Goal: Task Accomplishment & Management: Complete application form

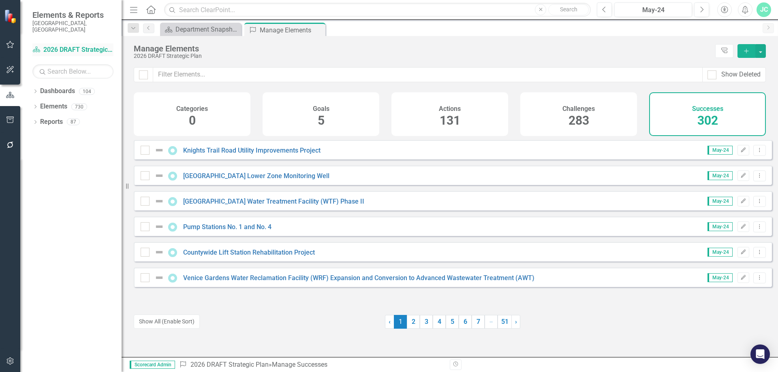
click at [63, 45] on link "Dashboard 2026 DRAFT Strategic Plan" at bounding box center [72, 49] width 81 height 9
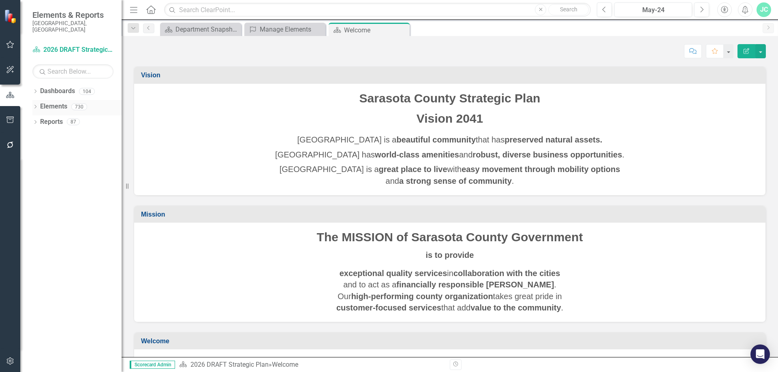
click at [35, 105] on icon at bounding box center [35, 107] width 2 height 4
drag, startPoint x: 37, startPoint y: 161, endPoint x: 86, endPoint y: 158, distance: 48.7
click at [37, 167] on icon "Dropdown" at bounding box center [39, 169] width 6 height 4
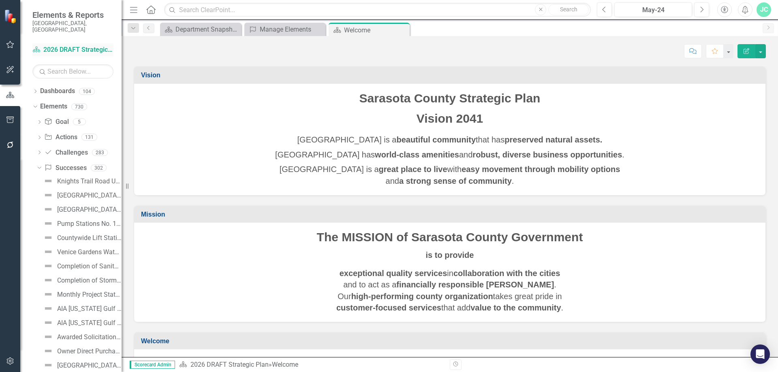
click at [64, 45] on link "Dashboard 2026 DRAFT Strategic Plan" at bounding box center [72, 49] width 81 height 9
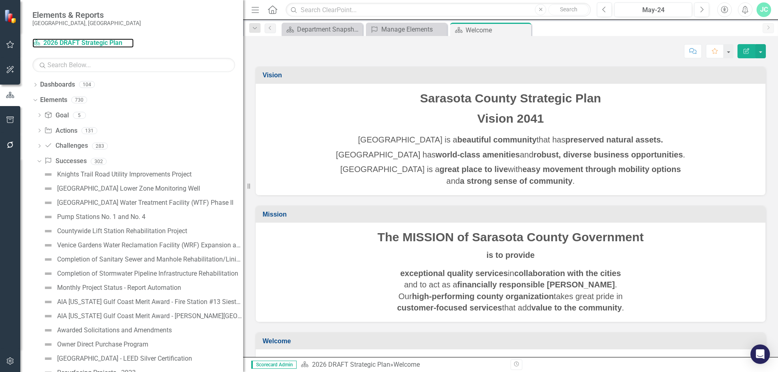
drag, startPoint x: 125, startPoint y: 190, endPoint x: 270, endPoint y: 191, distance: 145.1
click at [270, 191] on div "Elements & Reports Sarasota County, FL Dashboard 2026 DRAFT Strategic Plan Sear…" at bounding box center [389, 186] width 778 height 372
click at [60, 67] on input "text" at bounding box center [133, 65] width 203 height 14
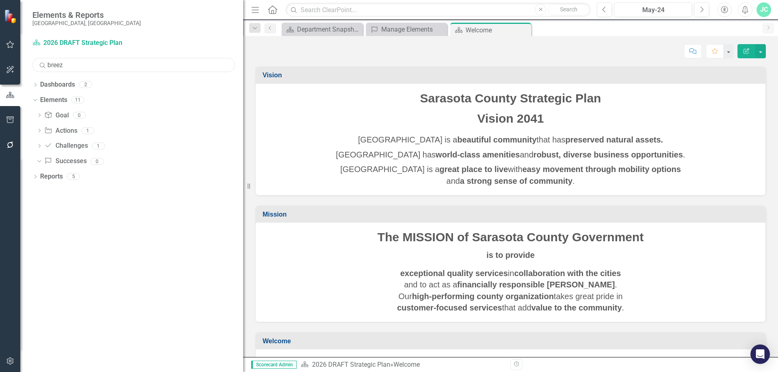
type input "breeze"
drag, startPoint x: 75, startPoint y: 65, endPoint x: 25, endPoint y: 68, distance: 50.4
click at [25, 68] on div "Dashboard 2026 DRAFT Strategic Plan Search breeze Sorry, no results found. Drop…" at bounding box center [131, 204] width 223 height 336
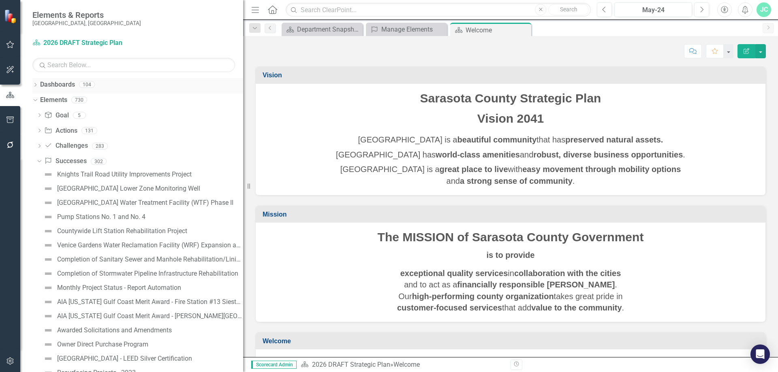
click at [38, 83] on icon "Dropdown" at bounding box center [35, 85] width 6 height 4
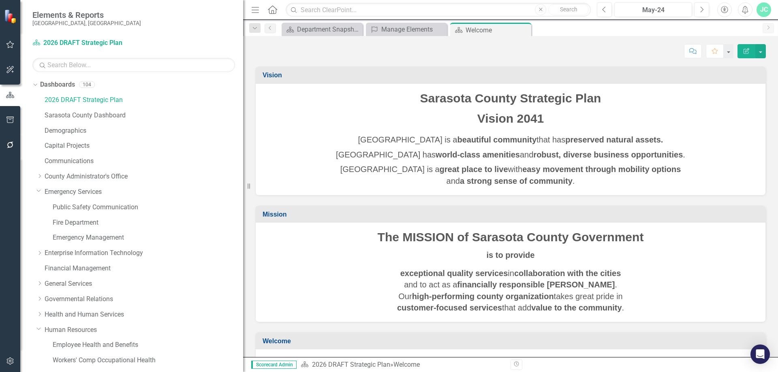
drag, startPoint x: 39, startPoint y: 254, endPoint x: 188, endPoint y: 181, distance: 166.2
click at [39, 254] on icon "Dropdown" at bounding box center [39, 253] width 6 height 5
click at [75, 254] on link "Enterprise Information Technology" at bounding box center [144, 253] width 199 height 9
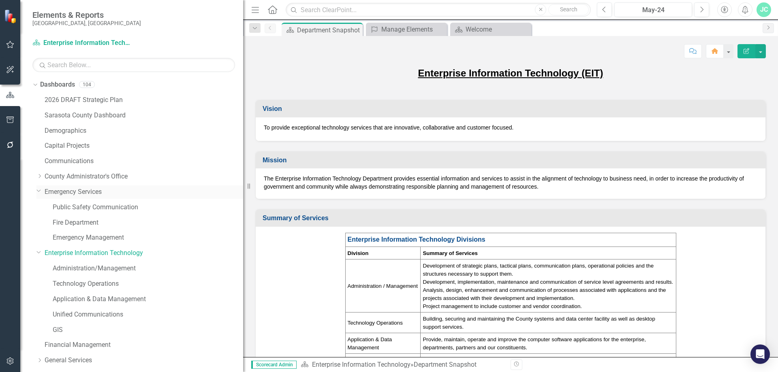
drag, startPoint x: 38, startPoint y: 192, endPoint x: 175, endPoint y: 195, distance: 137.0
click at [38, 192] on icon "Dropdown" at bounding box center [38, 191] width 5 height 6
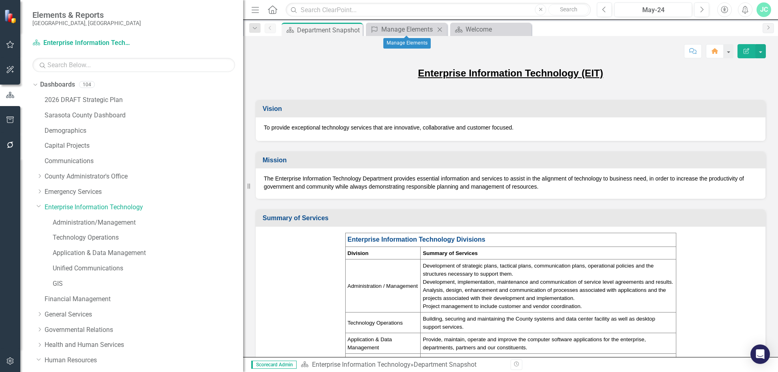
click at [397, 24] on div "Success Manage Elements Close" at bounding box center [406, 29] width 81 height 13
click at [117, 100] on link "2026 DRAFT Strategic Plan" at bounding box center [144, 100] width 199 height 9
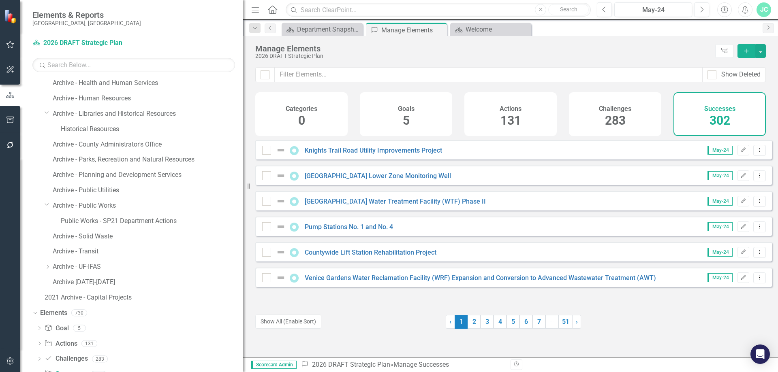
scroll to position [994, 0]
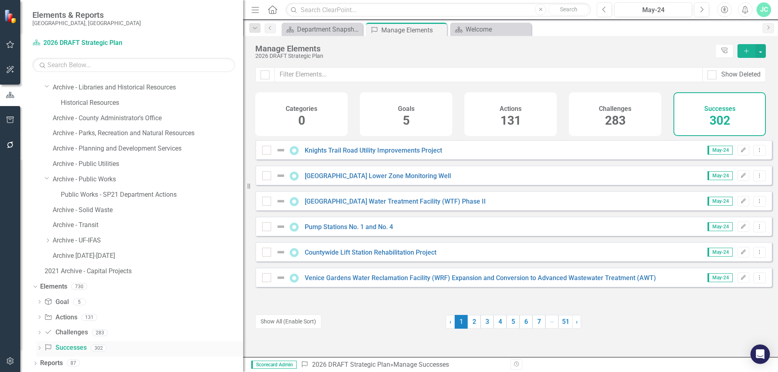
click at [40, 350] on icon "Dropdown" at bounding box center [39, 349] width 6 height 4
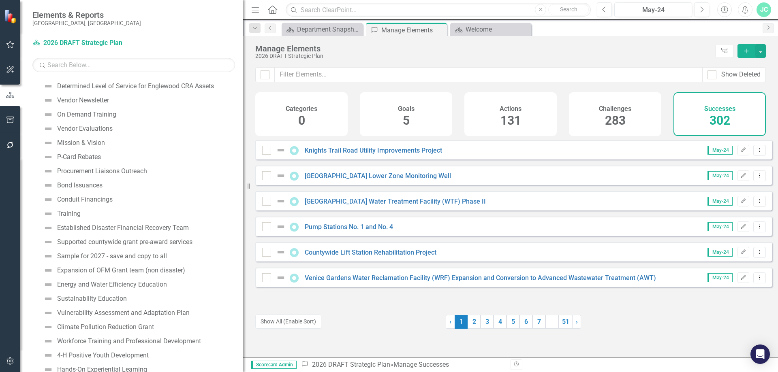
scroll to position [5277, 0]
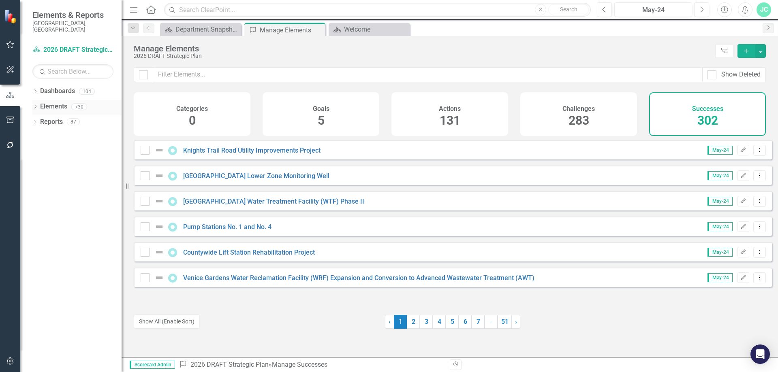
click at [35, 105] on icon "Dropdown" at bounding box center [35, 107] width 6 height 4
click at [38, 167] on icon "Dropdown" at bounding box center [39, 169] width 6 height 4
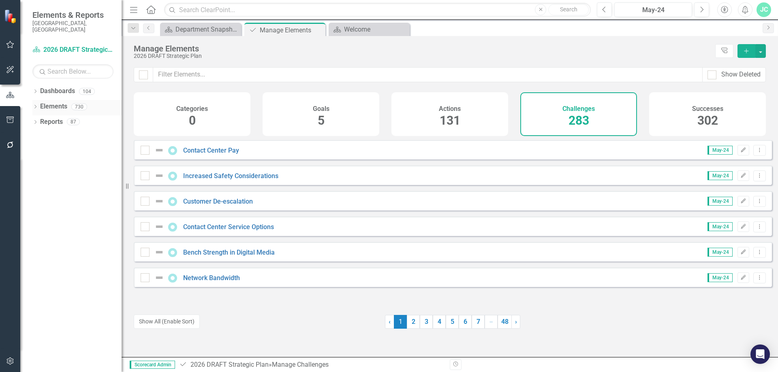
click at [35, 105] on icon "Dropdown" at bounding box center [35, 107] width 6 height 4
click at [75, 148] on link "Challenge Challenges" at bounding box center [65, 152] width 43 height 9
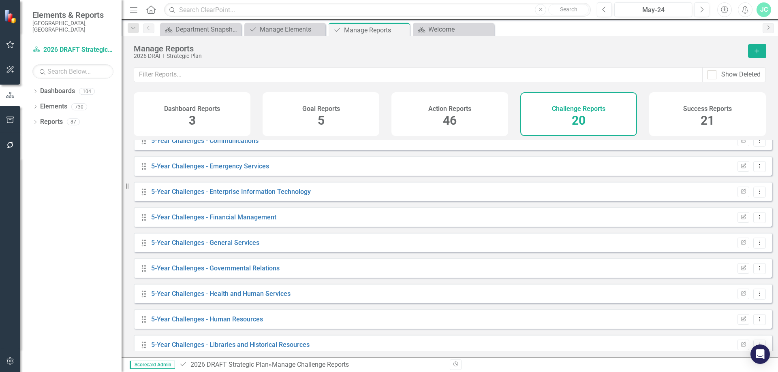
scroll to position [82, 0]
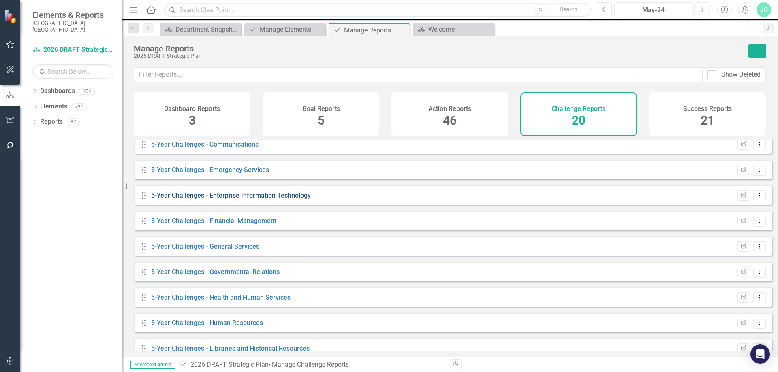
click at [171, 199] on link "5-Year Challenges - Enterprise Information Technology" at bounding box center [231, 196] width 160 height 8
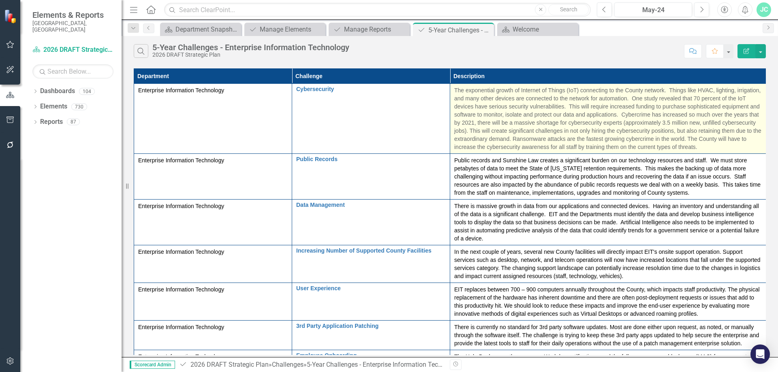
click at [542, 109] on span "The exponential growth of Internet of Things (IoT) connecting to the County net…" at bounding box center [607, 118] width 307 height 63
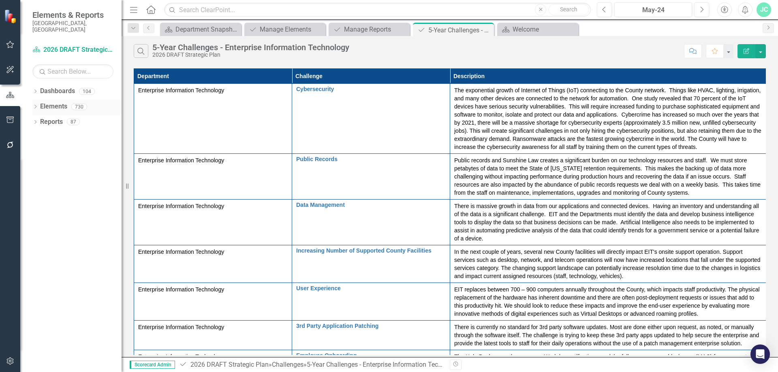
click at [33, 105] on icon "Dropdown" at bounding box center [35, 107] width 6 height 4
click at [39, 151] on icon "Dropdown" at bounding box center [39, 153] width 6 height 4
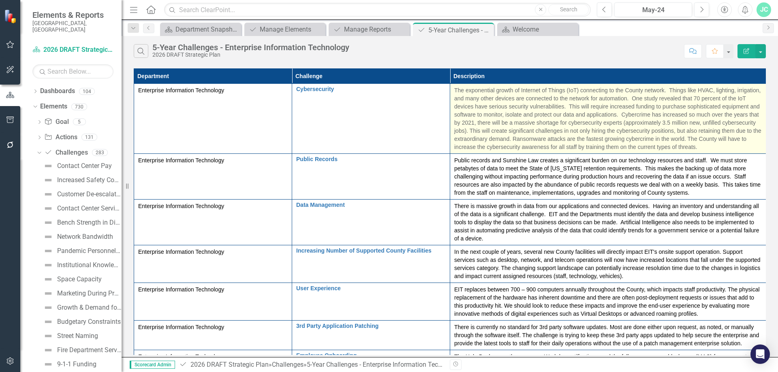
click at [554, 117] on span "The exponential growth of Internet of Things (IoT) connecting to the County net…" at bounding box center [607, 118] width 307 height 63
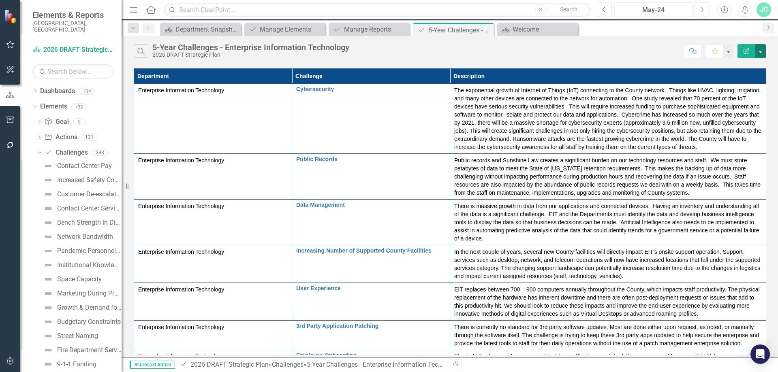
click at [760, 51] on button "button" at bounding box center [760, 51] width 11 height 14
click at [734, 63] on link "Edit Report Edit Report" at bounding box center [733, 66] width 64 height 15
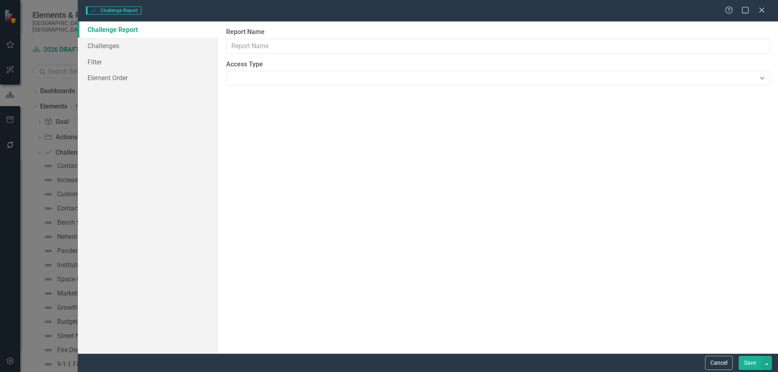
type input "5-Year Challenges - Enterprise Information Technology"
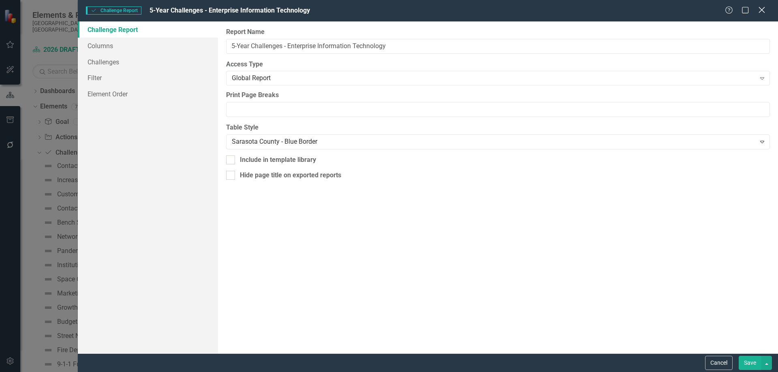
click at [761, 9] on icon at bounding box center [762, 10] width 6 height 6
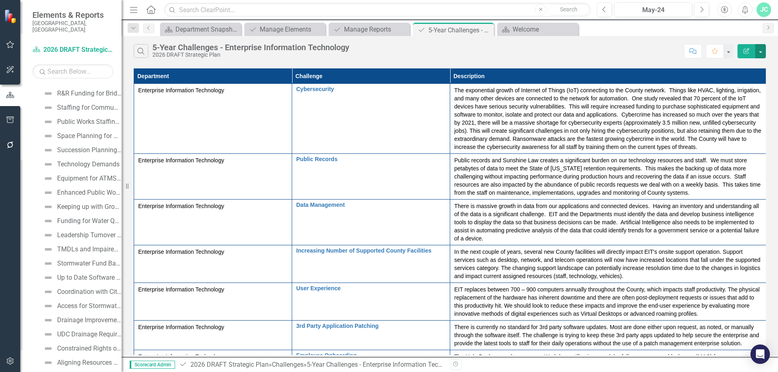
scroll to position [3827, 0]
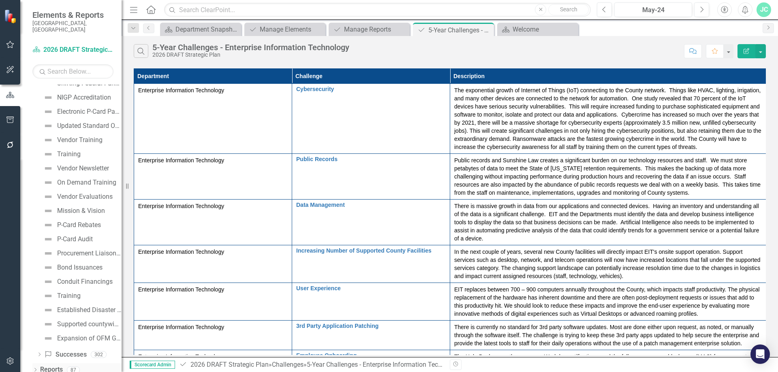
click at [35, 369] on icon "Dropdown" at bounding box center [35, 371] width 6 height 4
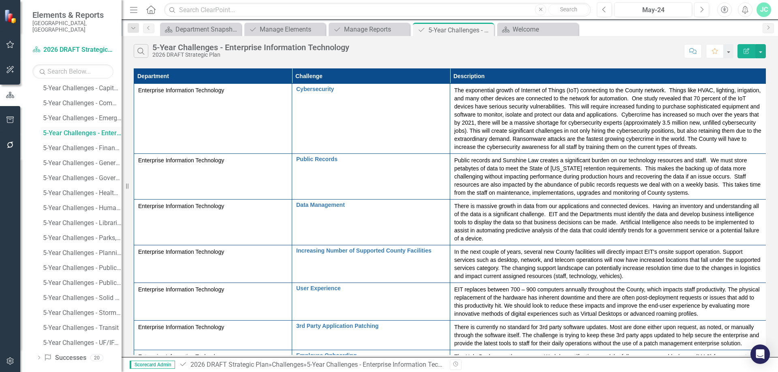
click at [73, 130] on div "5-Year Challenges - Enterprise Information Technology" at bounding box center [82, 133] width 79 height 7
click at [130, 13] on icon "Menu" at bounding box center [133, 9] width 11 height 9
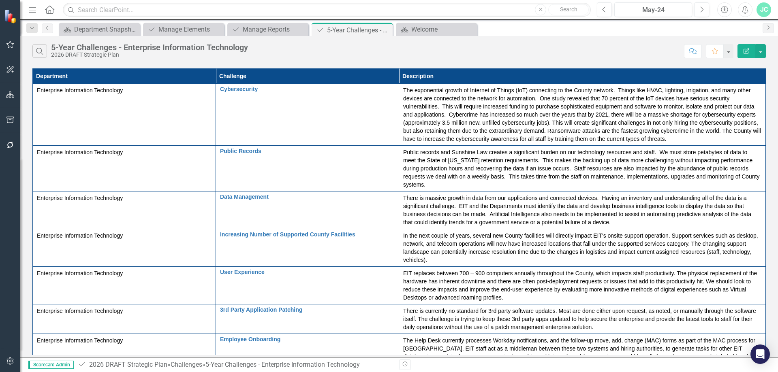
click at [36, 6] on icon "Menu" at bounding box center [32, 9] width 11 height 9
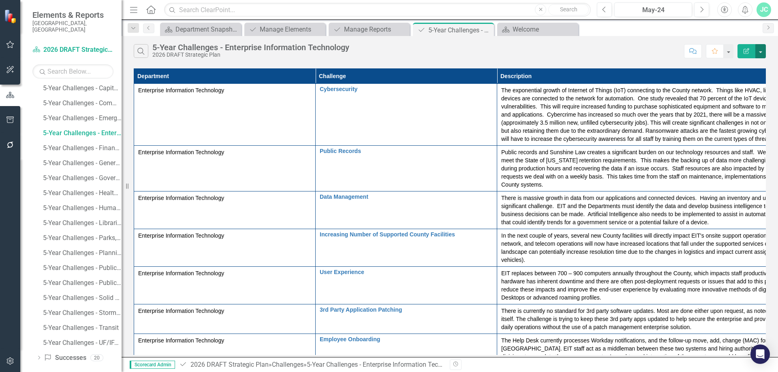
click at [763, 51] on button "button" at bounding box center [760, 51] width 11 height 14
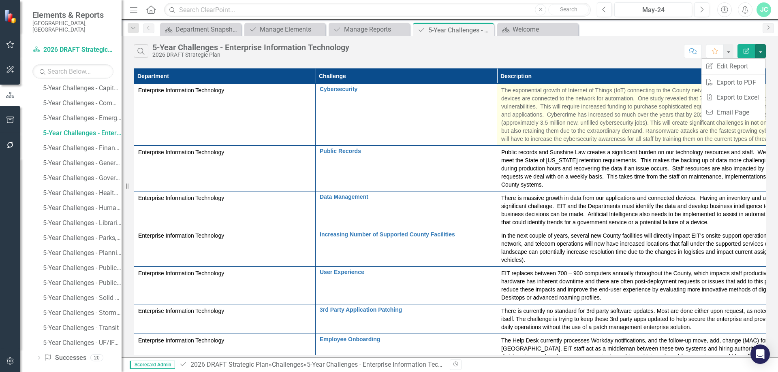
click at [579, 119] on div "The exponential growth of Internet of Things (IoT) connecting to the County net…" at bounding box center [678, 114] width 355 height 57
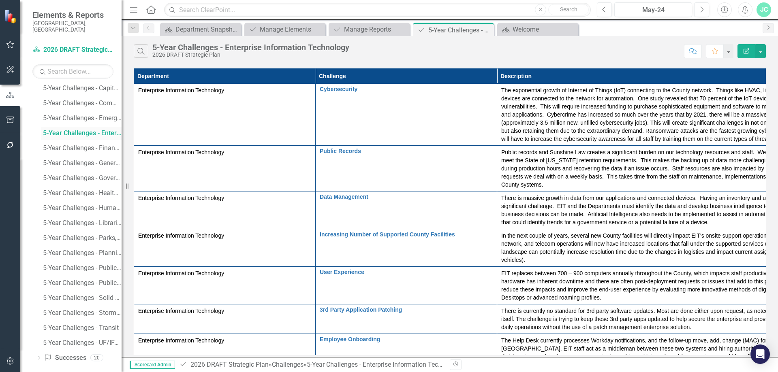
click at [74, 130] on div "5-Year Challenges - Enterprise Information Technology" at bounding box center [82, 133] width 79 height 7
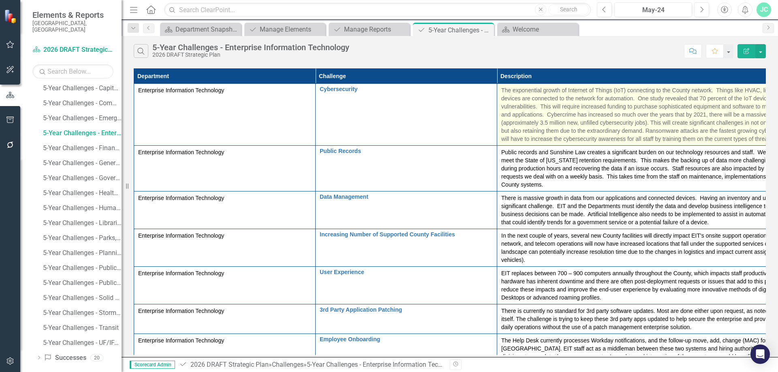
click at [563, 109] on span "The exponential growth of Internet of Things (IoT) connecting to the County net…" at bounding box center [678, 114] width 355 height 55
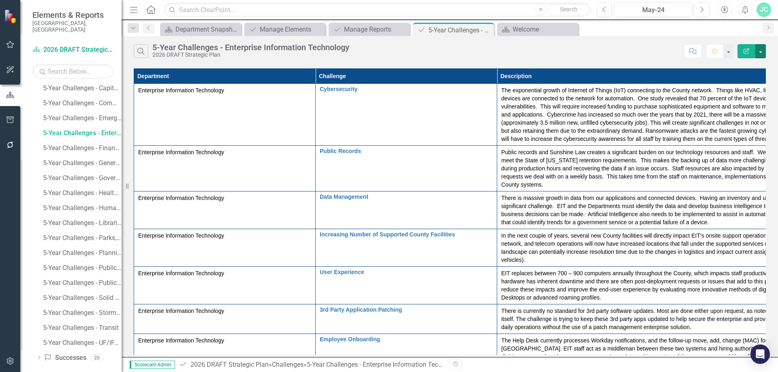
click at [762, 48] on button "button" at bounding box center [760, 51] width 11 height 14
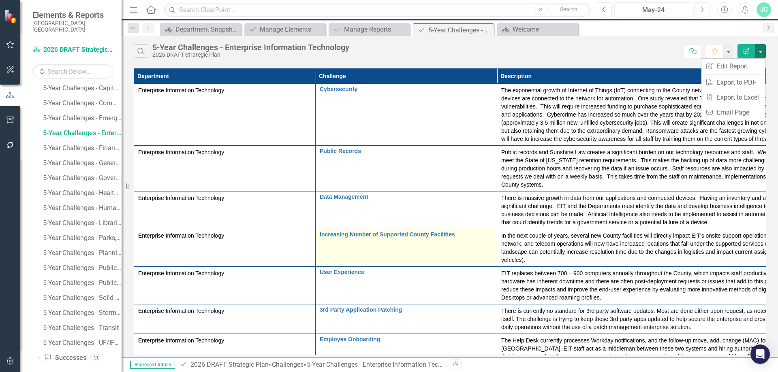
scroll to position [247, 0]
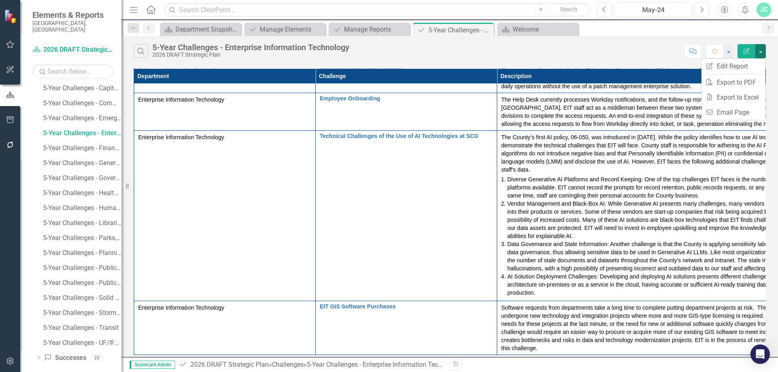
click at [77, 45] on link "Dashboard 2026 DRAFT Strategic Plan" at bounding box center [72, 49] width 81 height 9
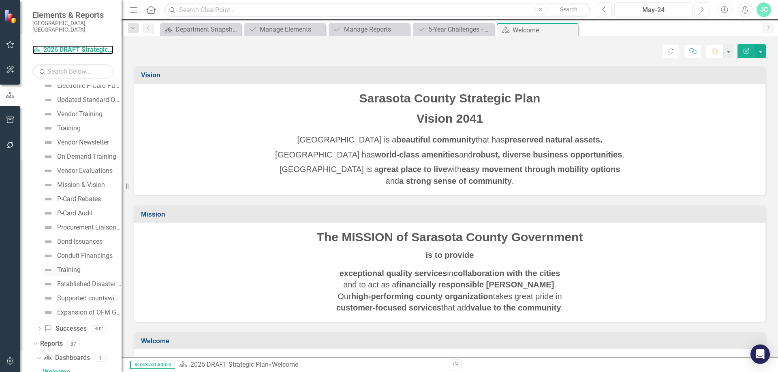
scroll to position [4212, 0]
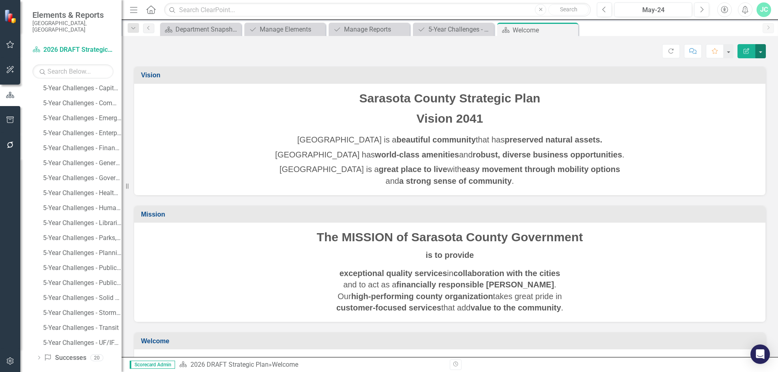
click at [762, 54] on button "button" at bounding box center [760, 51] width 11 height 14
click at [79, 130] on div "5-Year Challenges - Enterprise Information Technology" at bounding box center [82, 133] width 79 height 7
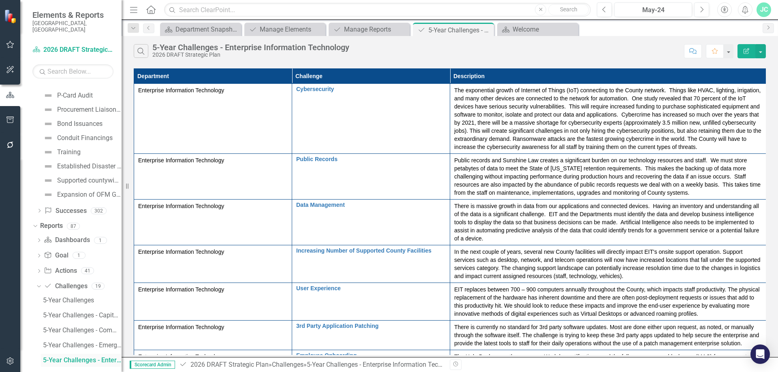
scroll to position [3959, 0]
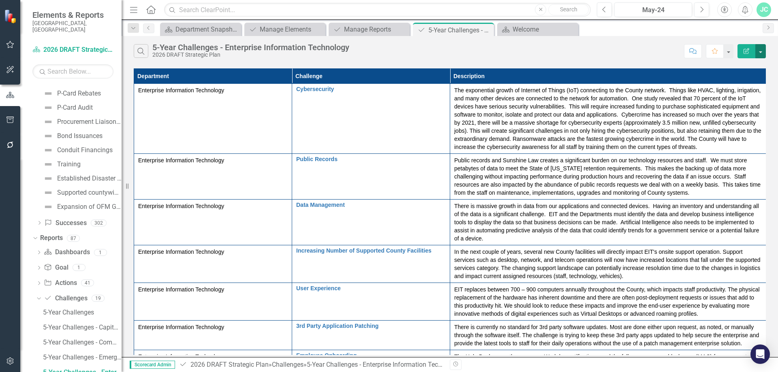
click at [762, 47] on button "button" at bounding box center [760, 51] width 11 height 14
click at [770, 26] on icon "Next" at bounding box center [768, 27] width 6 height 5
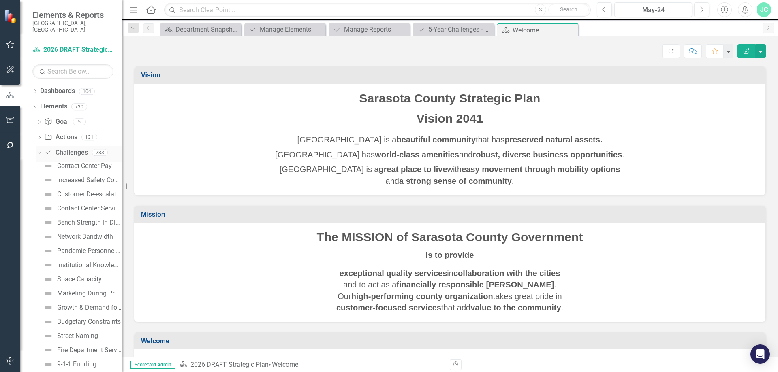
click at [62, 148] on link "Challenge Challenges" at bounding box center [65, 152] width 43 height 9
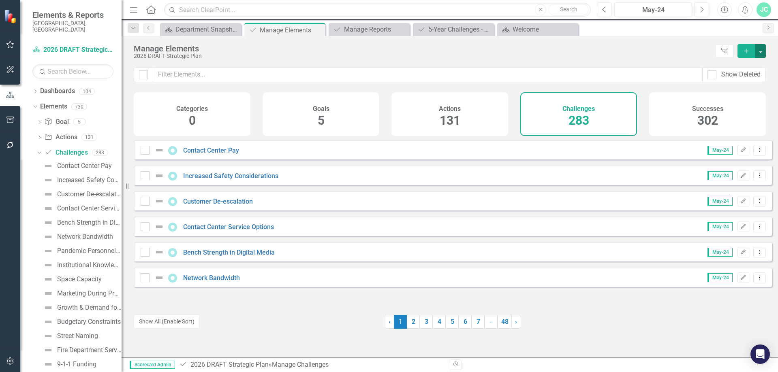
click at [763, 49] on button "button" at bounding box center [760, 51] width 11 height 14
click at [742, 64] on link "Challenge Add Challenge" at bounding box center [733, 65] width 64 height 15
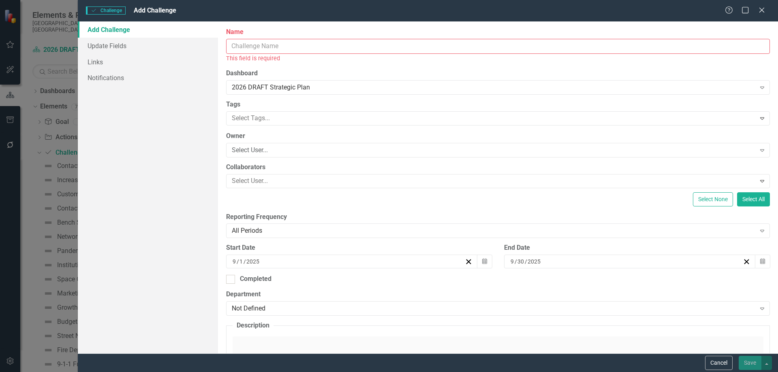
click at [256, 41] on input "Name" at bounding box center [498, 46] width 544 height 15
paste input "Increasing number of Supported County Facilities"
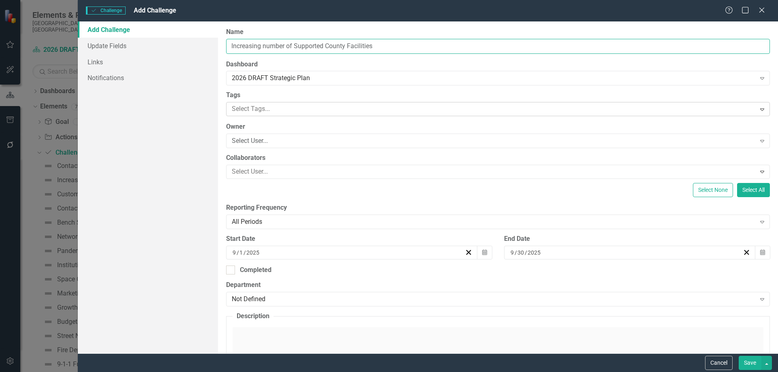
type input "Increasing number of Supported County Facilities"
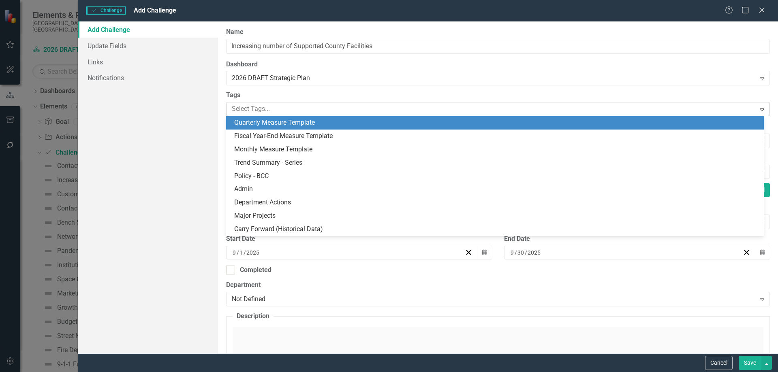
click at [251, 108] on div at bounding box center [492, 109] width 527 height 11
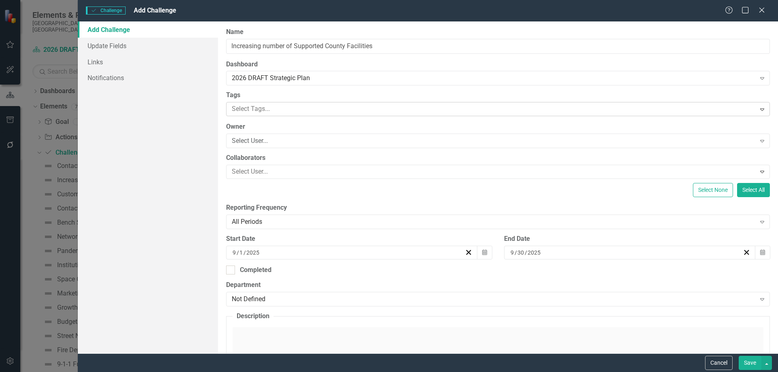
click at [287, 106] on div at bounding box center [492, 109] width 527 height 11
click at [273, 139] on div "Select User..." at bounding box center [494, 141] width 524 height 9
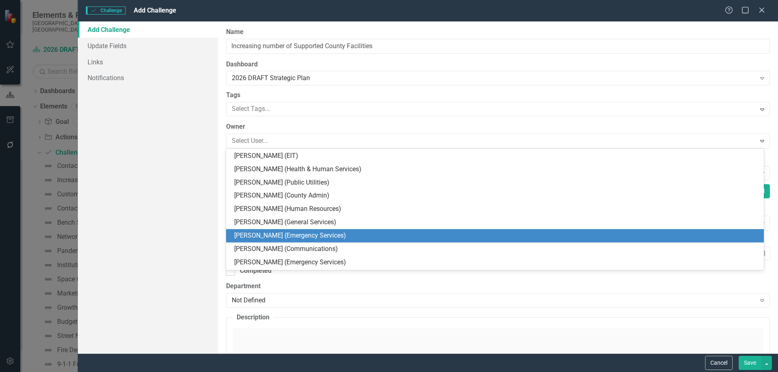
scroll to position [1276, 0]
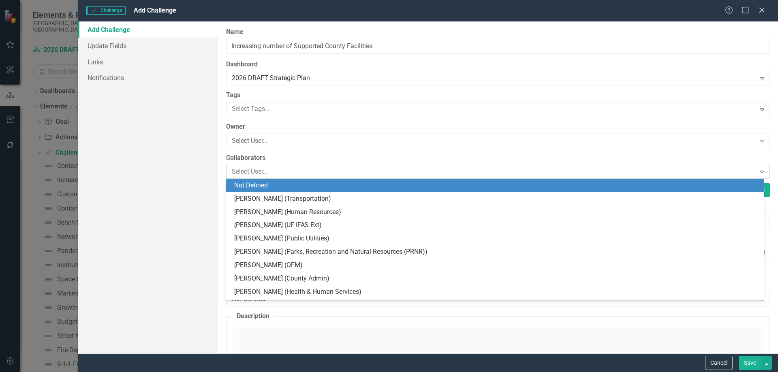
click at [248, 169] on div at bounding box center [492, 172] width 527 height 11
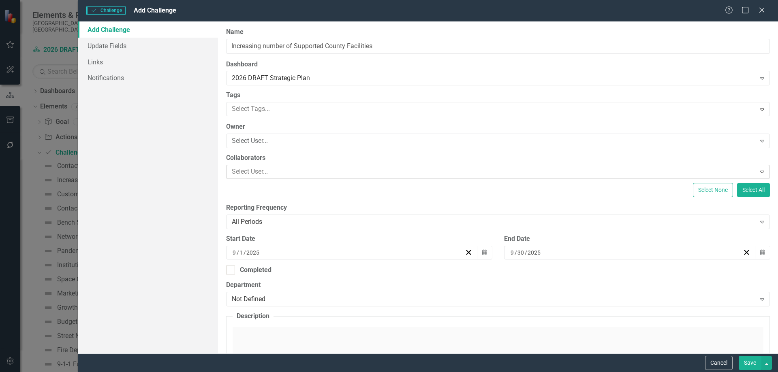
click at [248, 170] on div at bounding box center [492, 172] width 527 height 11
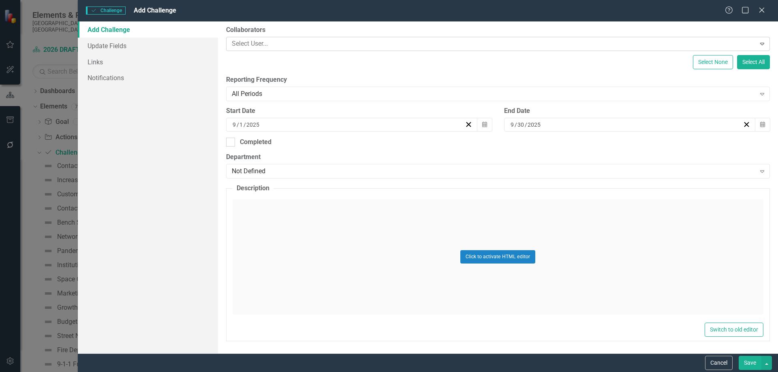
scroll to position [0, 0]
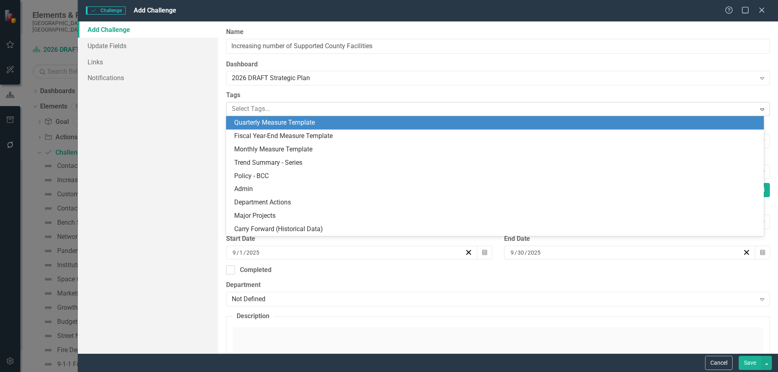
click at [758, 110] on icon "Expand" at bounding box center [762, 109] width 8 height 6
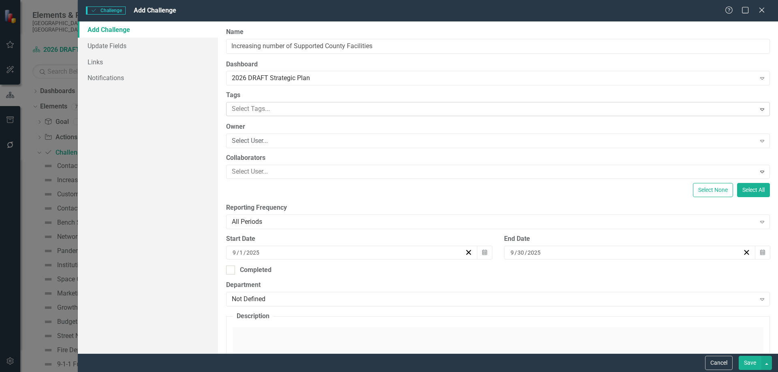
click at [307, 108] on div at bounding box center [492, 109] width 527 height 11
click at [277, 142] on div "Select User..." at bounding box center [494, 141] width 524 height 9
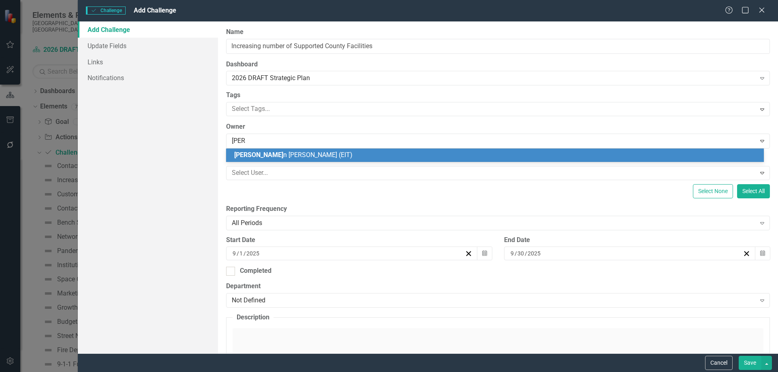
type input "[PERSON_NAME]"
click at [274, 156] on span "[PERSON_NAME] (EIT)" at bounding box center [290, 155] width 113 height 8
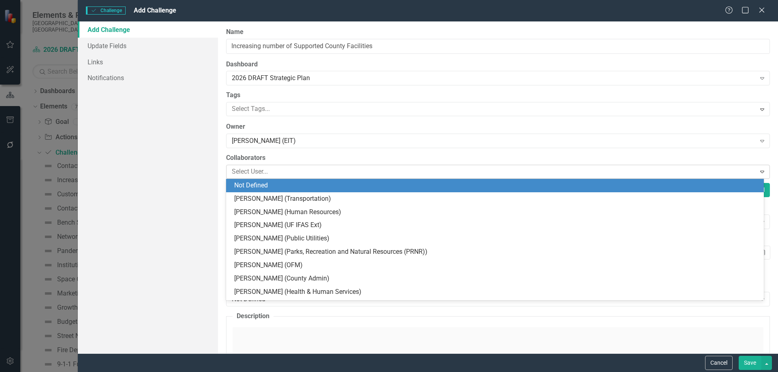
click at [260, 169] on div at bounding box center [492, 172] width 527 height 11
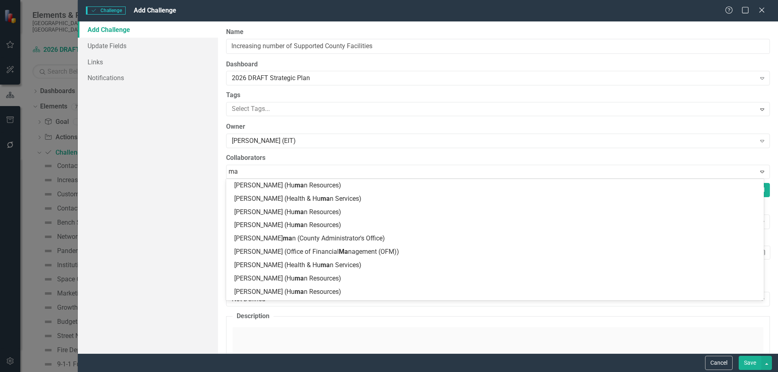
type input "m"
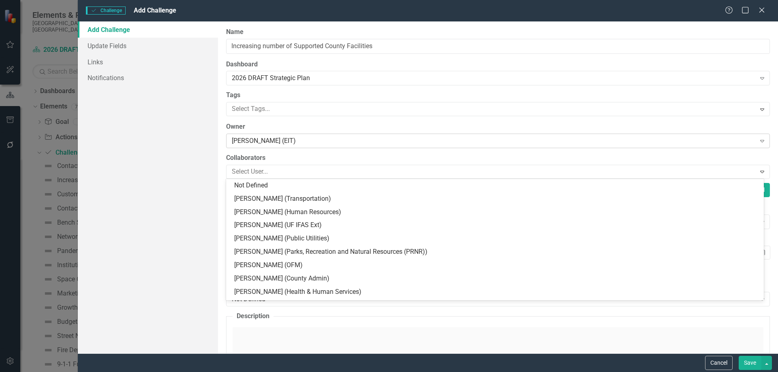
click at [338, 140] on div "[PERSON_NAME] (EIT)" at bounding box center [494, 141] width 524 height 9
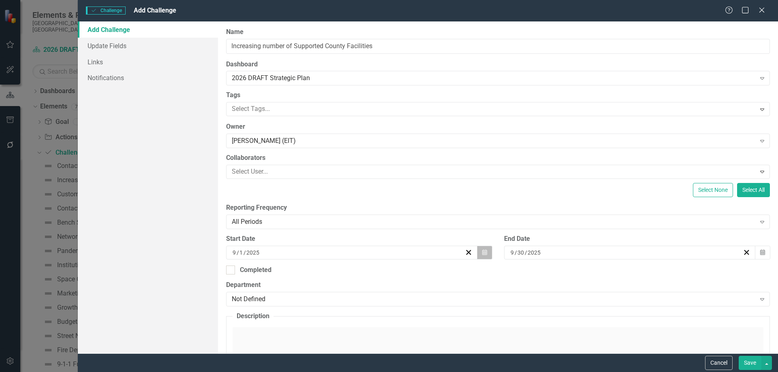
click at [485, 253] on button "Calendar" at bounding box center [484, 253] width 15 height 14
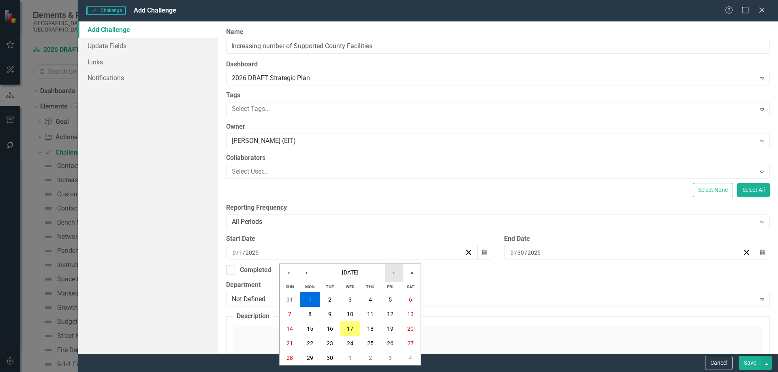
click at [395, 274] on button "›" at bounding box center [394, 273] width 18 height 18
click at [350, 298] on abbr "1" at bounding box center [349, 300] width 3 height 6
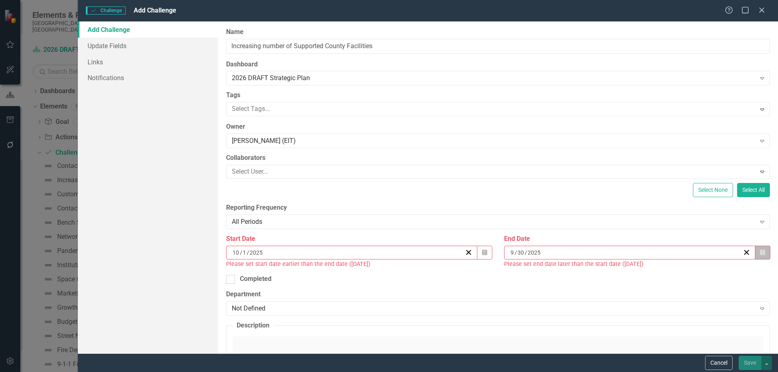
click at [760, 252] on icon "button" at bounding box center [762, 253] width 5 height 6
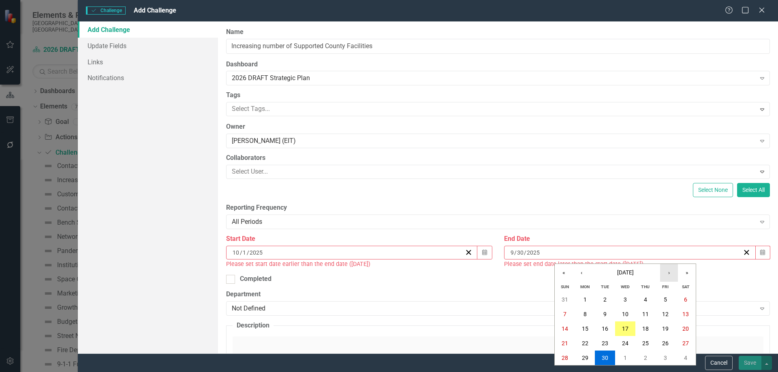
click at [671, 272] on button "›" at bounding box center [669, 273] width 18 height 18
click at [670, 272] on button "›" at bounding box center [669, 273] width 18 height 18
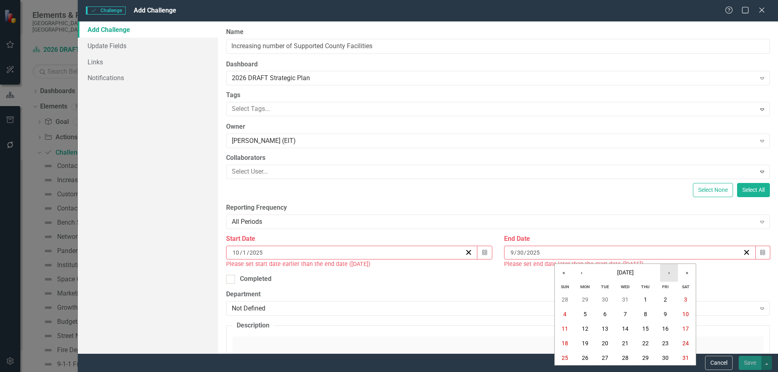
click at [670, 272] on button "›" at bounding box center [669, 273] width 18 height 18
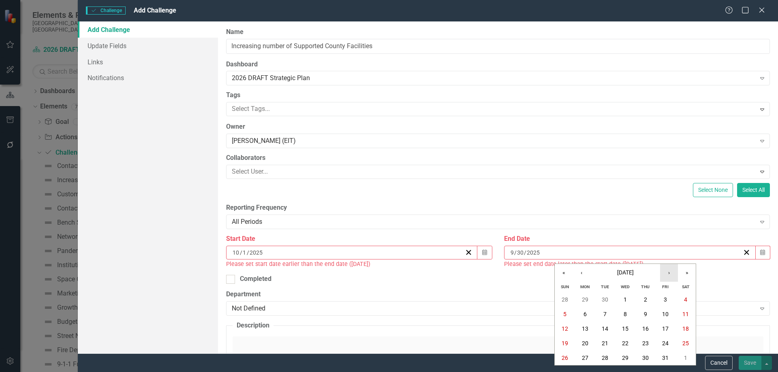
click at [670, 272] on button "›" at bounding box center [669, 273] width 18 height 18
click at [626, 359] on abbr "30" at bounding box center [625, 358] width 6 height 6
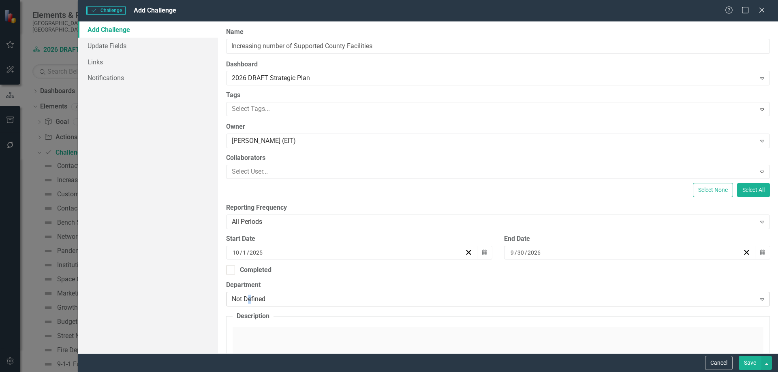
click at [250, 299] on div "Not Defined" at bounding box center [494, 299] width 524 height 9
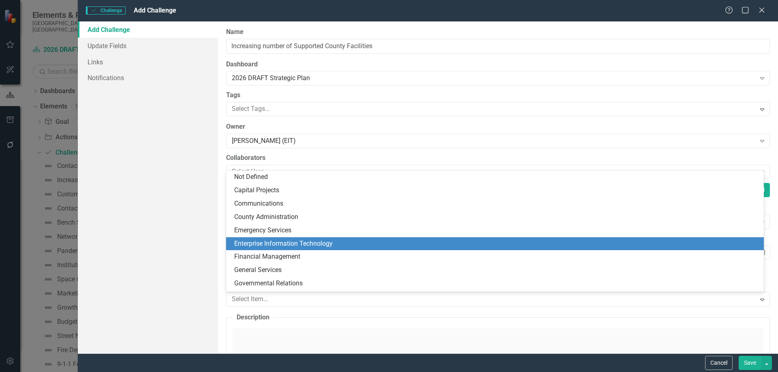
click at [333, 246] on div "Enterprise Information Technology" at bounding box center [496, 243] width 525 height 9
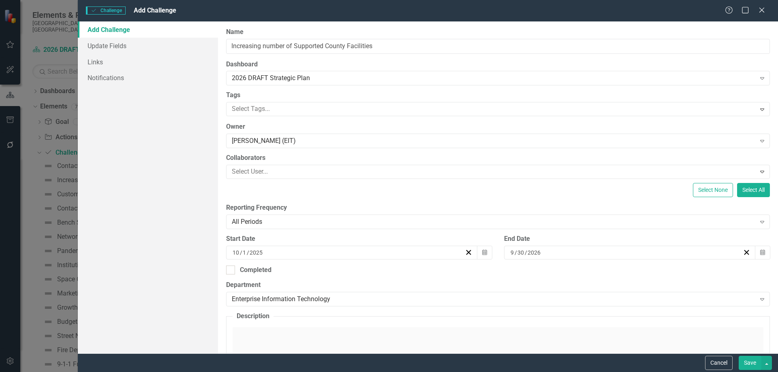
scroll to position [128, 0]
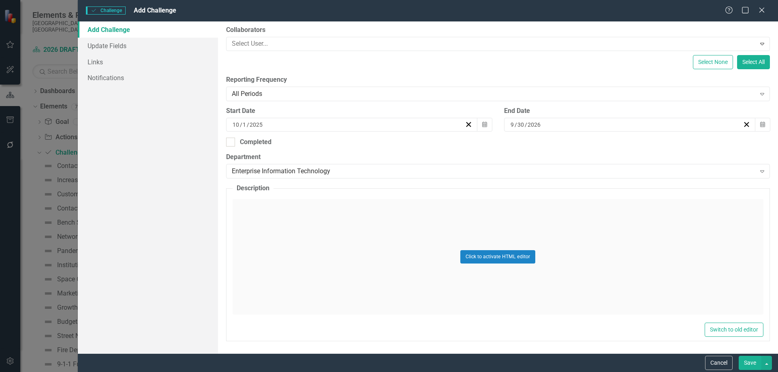
click at [380, 234] on div "Click to activate HTML editor" at bounding box center [498, 256] width 531 height 115
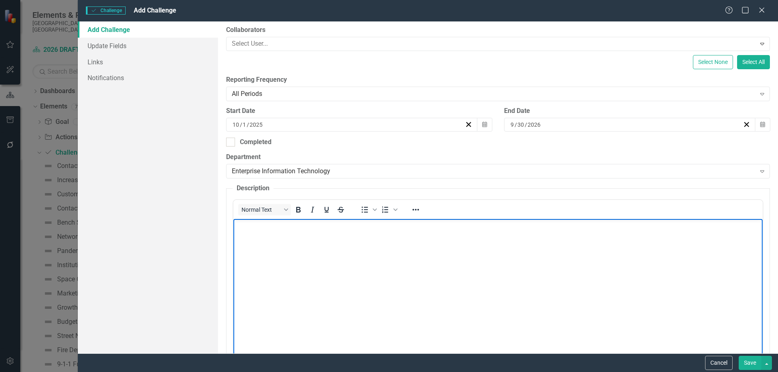
click at [361, 291] on body "Rich Text Area. Press ALT-0 for help." at bounding box center [497, 280] width 529 height 122
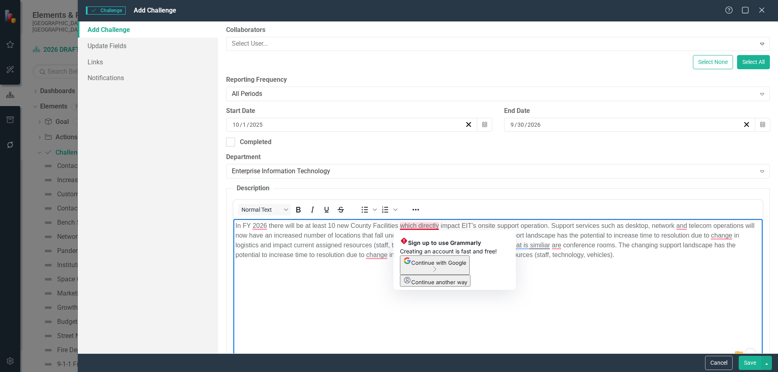
click at [422, 226] on p "In FY 2026 there will be at least 10 new County Facilities which directly impac…" at bounding box center [497, 240] width 525 height 39
click at [584, 301] on body "In FY 2026 there will be at least 10 new County Facilities which directly impac…" at bounding box center [497, 280] width 529 height 122
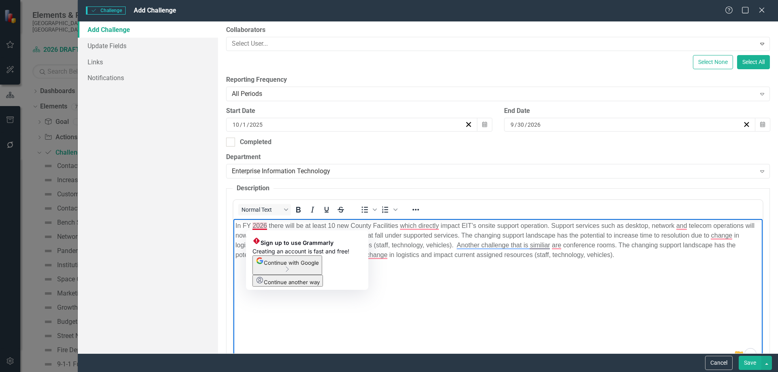
click at [257, 225] on p "In FY 2026 there will be at least 10 new County Facilities which directly impac…" at bounding box center [497, 240] width 525 height 39
click at [437, 288] on body "In FY 2026 there will be at least 10 new County Facilities which directly impac…" at bounding box center [497, 280] width 529 height 122
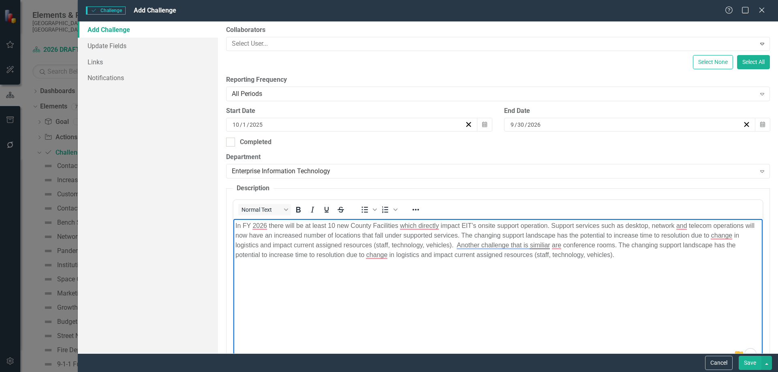
drag, startPoint x: 235, startPoint y: 226, endPoint x: 549, endPoint y: 248, distance: 315.3
click at [638, 265] on body "In FY 2026 there will be at least 10 new County Facilities which directly impac…" at bounding box center [497, 280] width 529 height 122
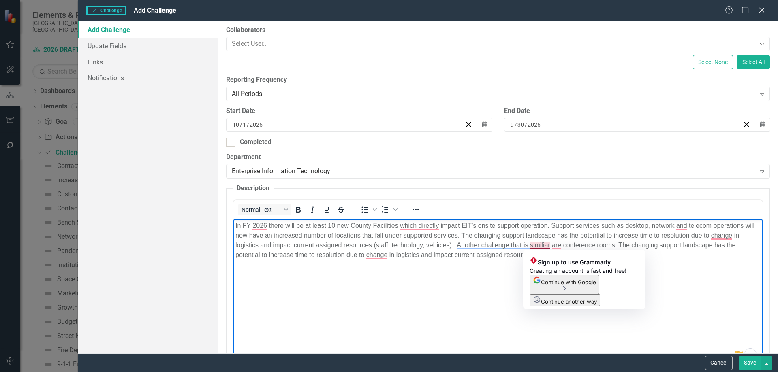
copy p "In FY 2026 there will be at least 10 new County Facilities which directly impac…"
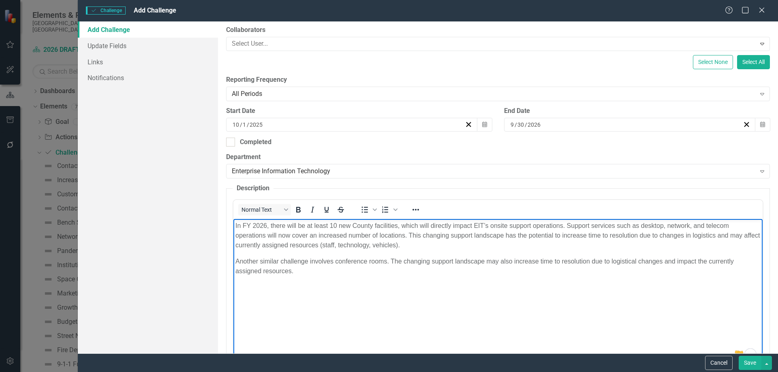
click at [443, 278] on body "In FY 2026, there will be at least 10 new County facilities, which will directl…" at bounding box center [497, 280] width 529 height 122
click at [745, 364] on button "Save" at bounding box center [750, 363] width 23 height 14
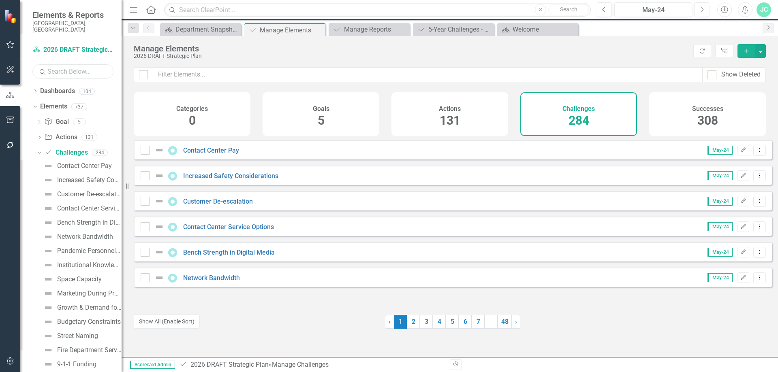
click at [51, 64] on input "text" at bounding box center [72, 71] width 81 height 14
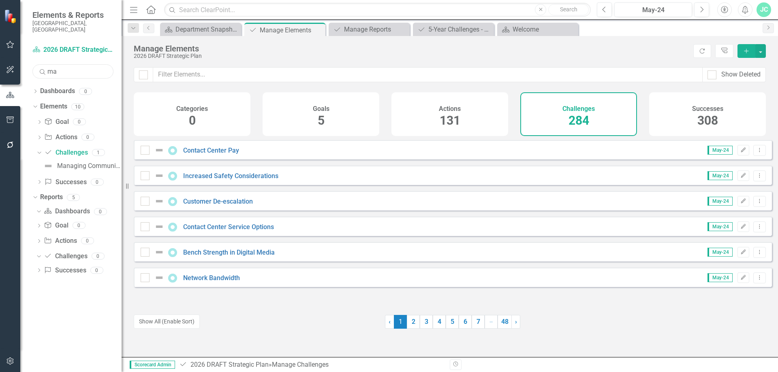
type input "m"
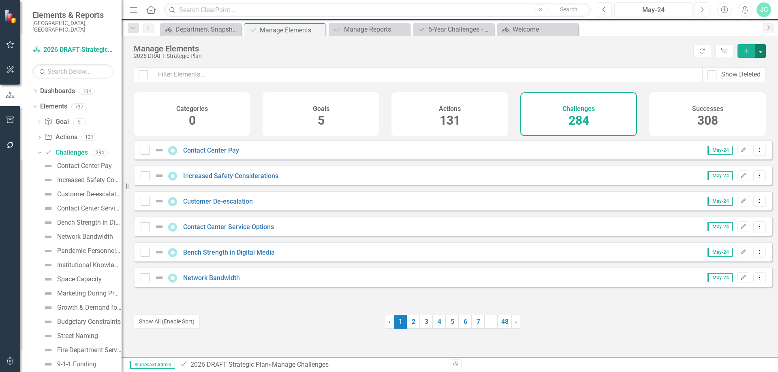
click at [762, 52] on button "button" at bounding box center [760, 51] width 11 height 14
click at [737, 67] on link "Challenge Add Challenge" at bounding box center [733, 65] width 64 height 15
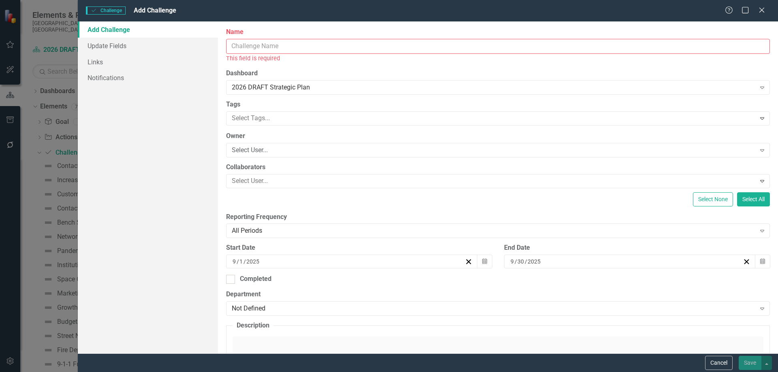
click at [240, 45] on input "Name" at bounding box center [498, 46] width 544 height 15
paste input "Managing increased Desktop Support demand"
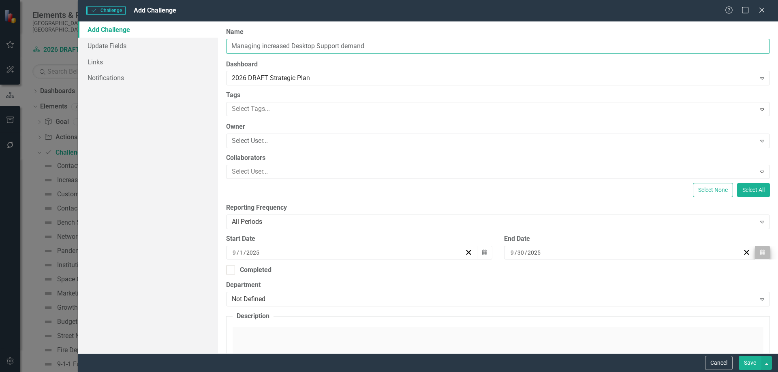
type input "Managing increased Desktop Support demand"
click at [760, 251] on icon "Calendar" at bounding box center [762, 253] width 5 height 6
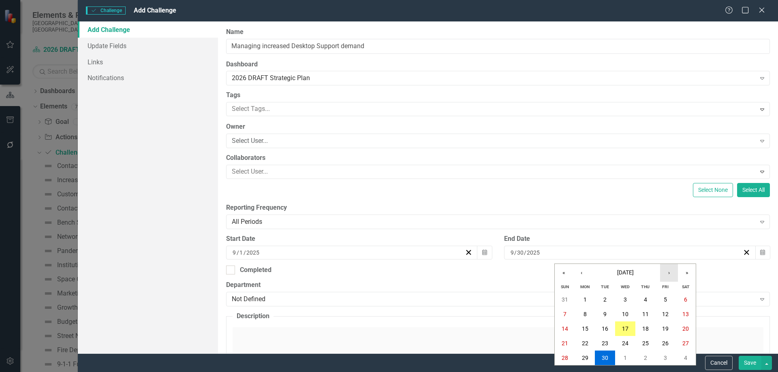
click at [669, 270] on button "›" at bounding box center [669, 273] width 18 height 18
click at [669, 272] on button "›" at bounding box center [669, 273] width 18 height 18
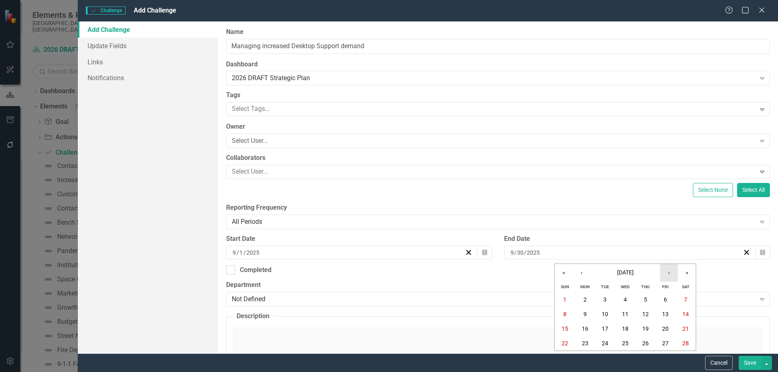
click at [669, 272] on button "›" at bounding box center [669, 273] width 18 height 18
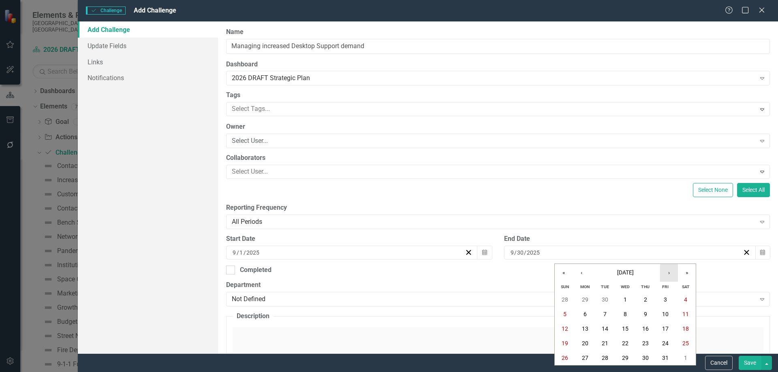
click at [669, 272] on button "›" at bounding box center [669, 273] width 18 height 18
click at [629, 356] on button "30" at bounding box center [625, 358] width 20 height 15
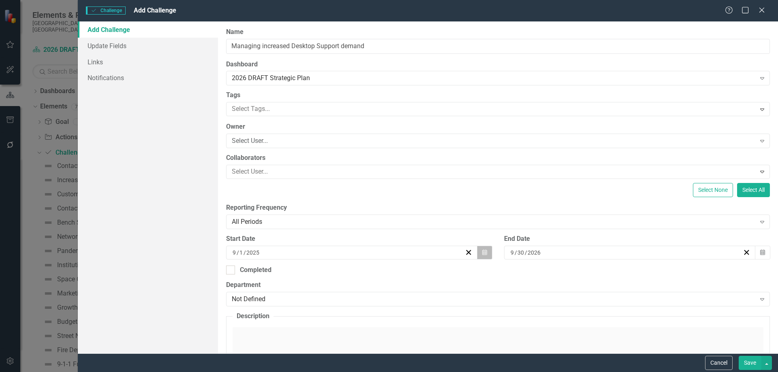
click at [482, 251] on icon "Calendar" at bounding box center [484, 253] width 5 height 6
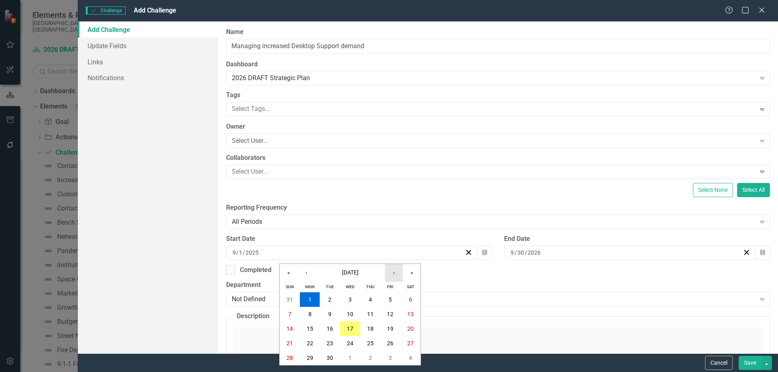
click at [395, 274] on button "›" at bounding box center [394, 273] width 18 height 18
click at [349, 299] on abbr "1" at bounding box center [349, 300] width 3 height 6
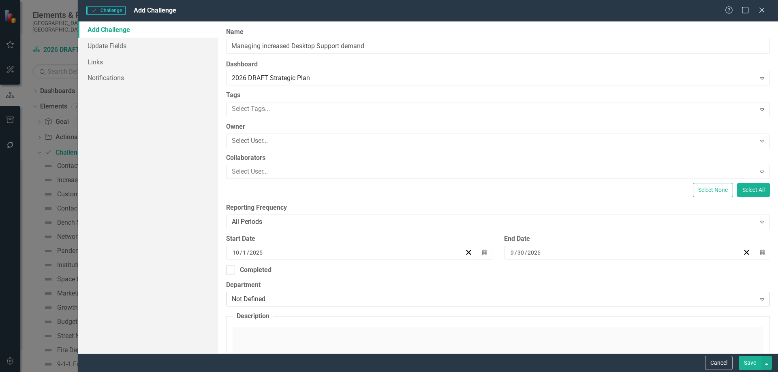
click at [269, 299] on div "Not Defined" at bounding box center [494, 299] width 524 height 9
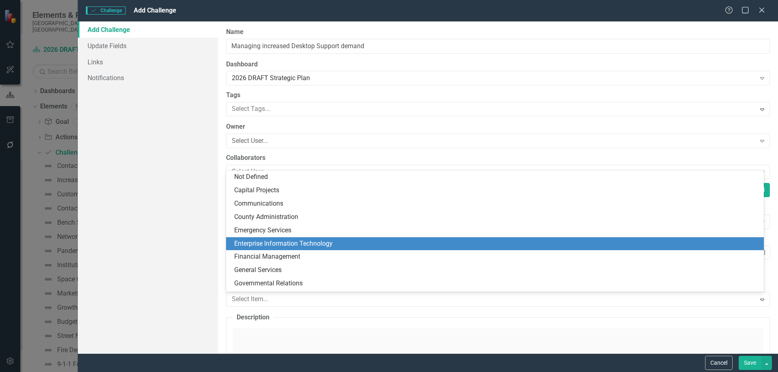
click at [291, 240] on div "Enterprise Information Technology" at bounding box center [496, 243] width 525 height 9
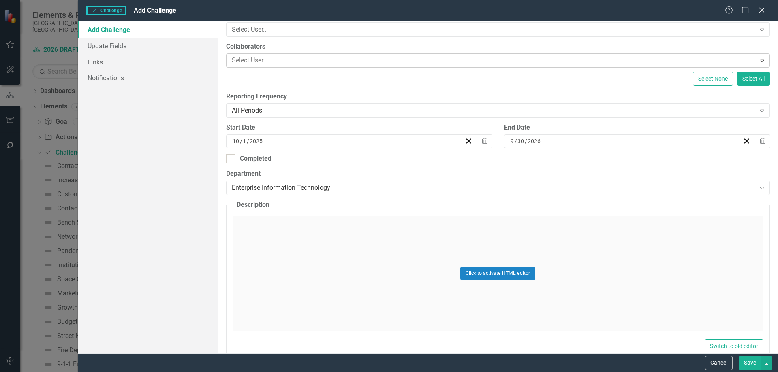
scroll to position [128, 0]
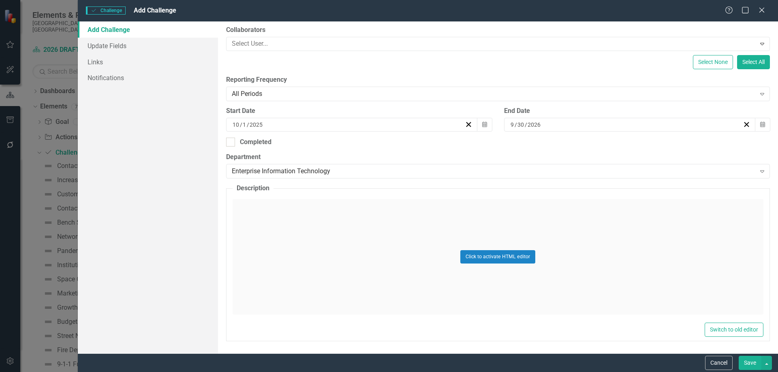
click at [314, 224] on div "Click to activate HTML editor" at bounding box center [498, 256] width 531 height 115
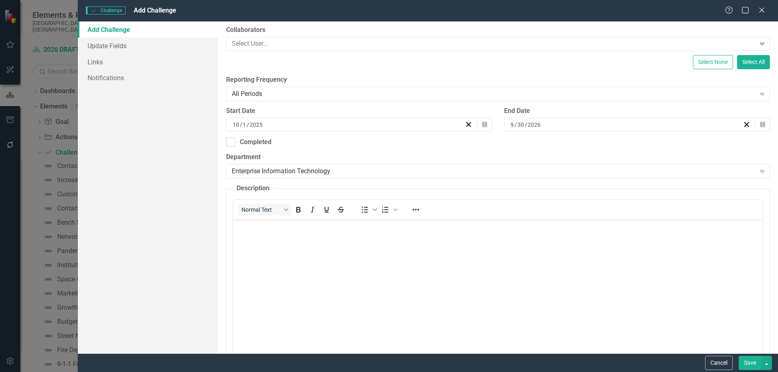
scroll to position [0, 0]
click at [301, 227] on p "Rich Text Area. Press ALT-0 for help." at bounding box center [497, 226] width 525 height 10
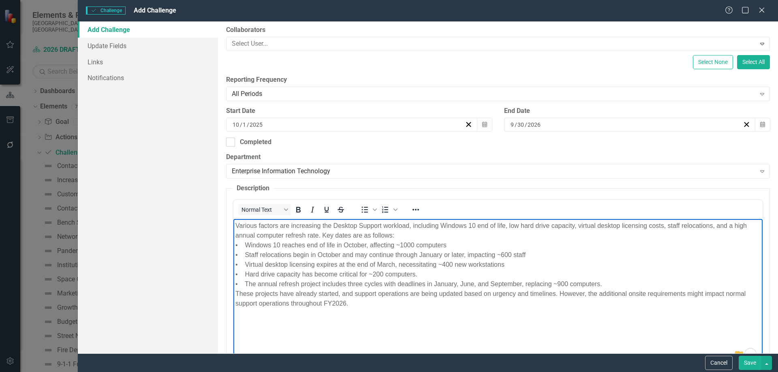
click at [418, 234] on p "Various factors are increasing the Desktop Support workload, including Windows …" at bounding box center [497, 265] width 525 height 88
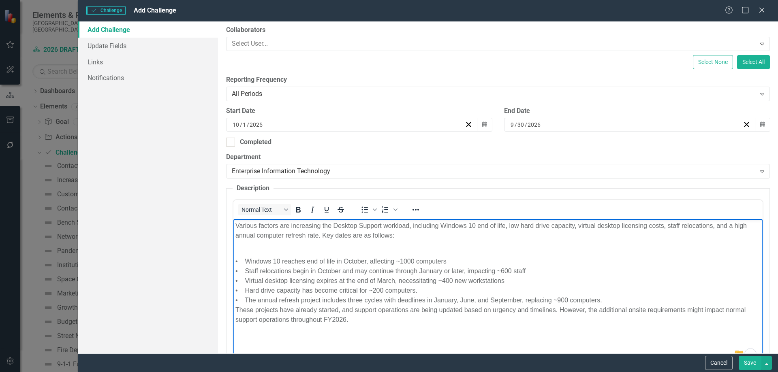
click at [278, 247] on p "• Windows 10 reaches end of life in October, affecting ~1000 computers • Staff …" at bounding box center [497, 286] width 525 height 78
click at [415, 208] on icon "Reveal or hide additional toolbar items" at bounding box center [416, 210] width 10 height 10
click at [280, 250] on p "• Windows 10 reaches end of life in October, affecting ~1000 computers • Staff …" at bounding box center [497, 286] width 525 height 78
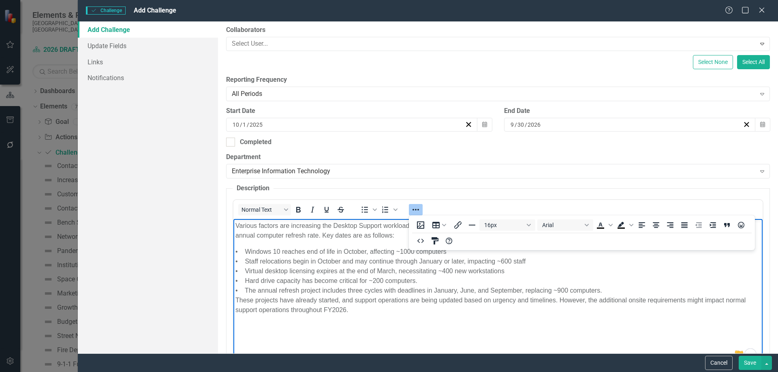
click at [614, 286] on p "• Windows 10 reaches end of life in October, affecting ~1000 computers • Staff …" at bounding box center [497, 281] width 525 height 68
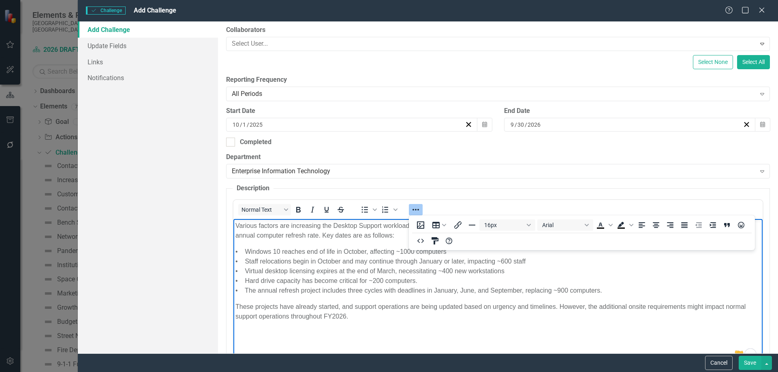
click at [710, 291] on p "• Windows 10 reaches end of life in October, affecting ~1000 computers • Staff …" at bounding box center [497, 271] width 525 height 49
click at [414, 211] on icon "Reveal or hide additional toolbar items" at bounding box center [416, 210] width 10 height 10
click at [246, 250] on p "• Windows 10 reaches end of life in October, affecting ~1000 computers • Staff …" at bounding box center [497, 271] width 525 height 49
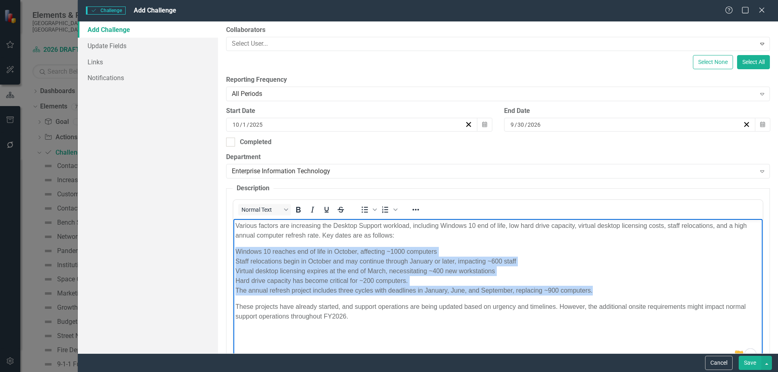
drag, startPoint x: 236, startPoint y: 252, endPoint x: 600, endPoint y: 287, distance: 366.0
click at [600, 287] on p "Windows 10 reaches end of life in October, affecting ~1000 computers Staff relo…" at bounding box center [497, 271] width 525 height 49
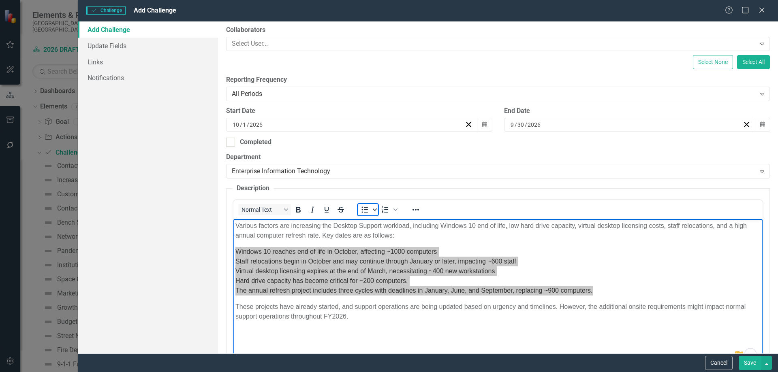
click at [374, 209] on icon "Bullet list" at bounding box center [375, 210] width 4 height 4
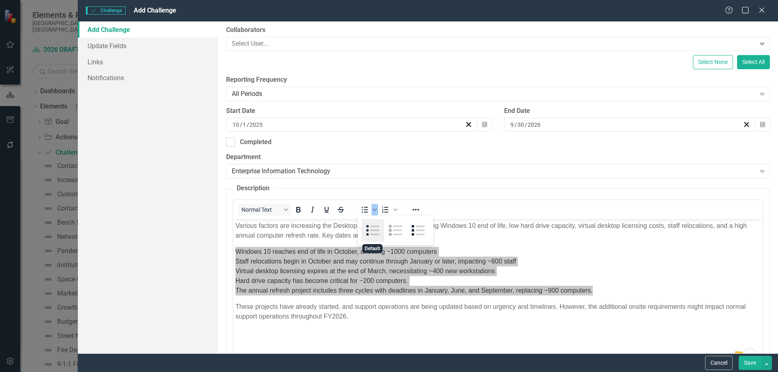
click at [369, 231] on div "Default" at bounding box center [372, 230] width 23 height 23
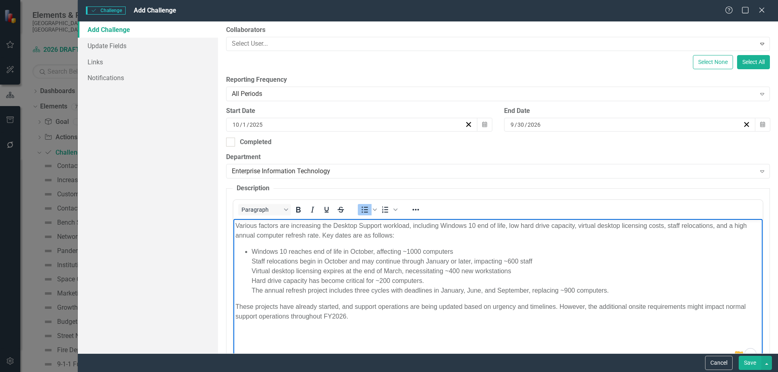
click at [456, 254] on li "Windows 10 reaches end of life in October, affecting ~1000 computers Staff relo…" at bounding box center [505, 271] width 509 height 49
click at [541, 259] on li "Staff relocations begin in October and may continue through January or later, i…" at bounding box center [505, 276] width 509 height 39
click at [251, 280] on li "Virtual desktop licensing expires at the end of March, necessitating ~400 new w…" at bounding box center [505, 281] width 509 height 29
click at [251, 292] on li "Hard drive capacity has become critical for ~200 computers. The annual refresh …" at bounding box center [505, 285] width 509 height 19
click at [749, 363] on button "Save" at bounding box center [750, 363] width 23 height 14
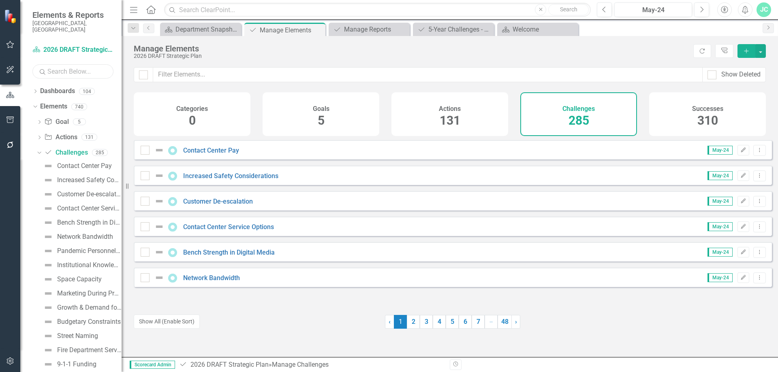
click at [50, 64] on input "text" at bounding box center [72, 71] width 81 height 14
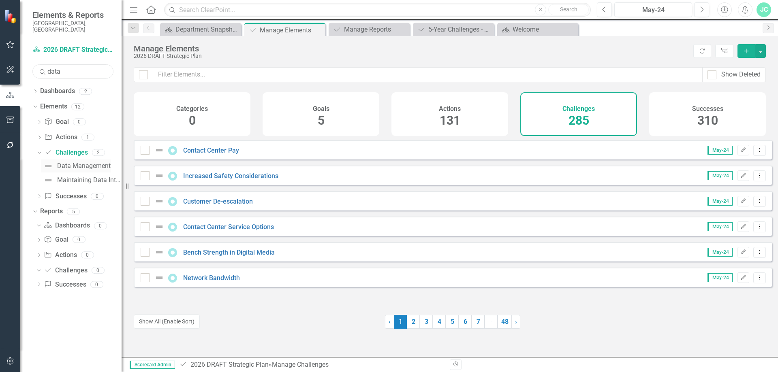
type input "data"
click at [74, 162] on div "Data Management" at bounding box center [83, 165] width 53 height 7
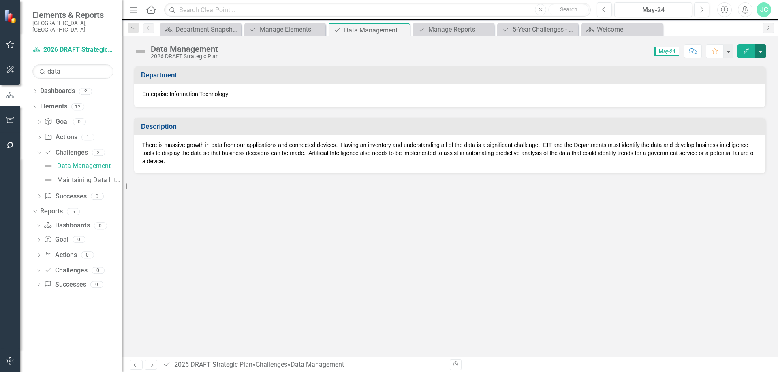
click at [762, 49] on button "button" at bounding box center [760, 51] width 11 height 14
click at [746, 65] on link "Edit Edit Challenge" at bounding box center [733, 66] width 66 height 15
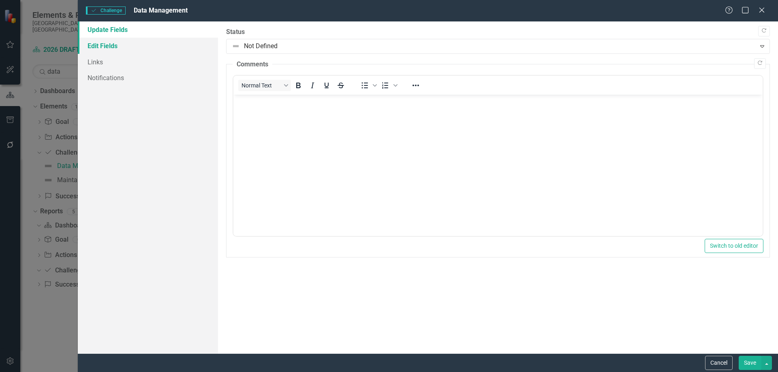
click at [118, 47] on link "Edit Fields" at bounding box center [148, 46] width 140 height 16
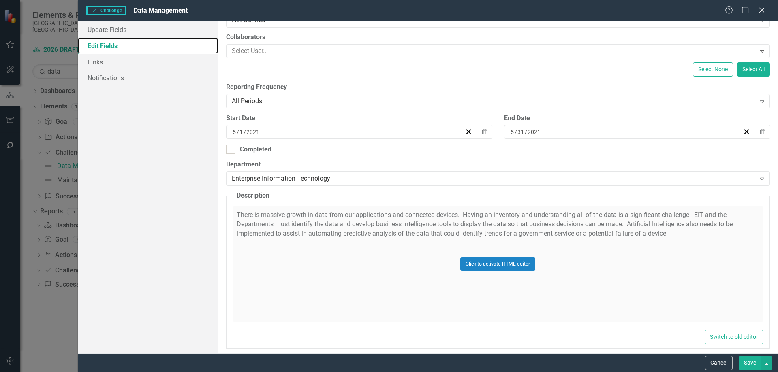
scroll to position [128, 0]
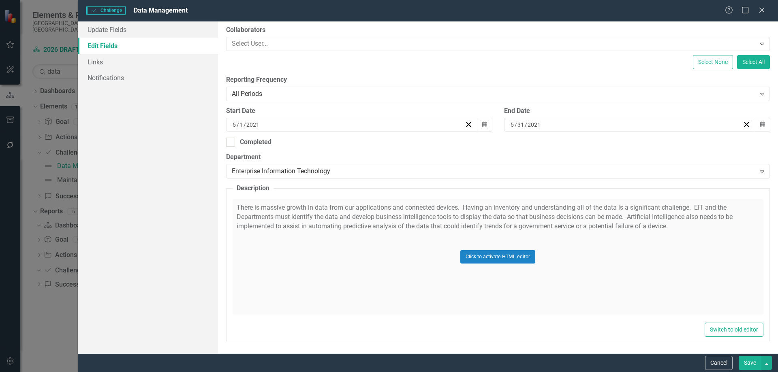
click at [363, 217] on div "Click to activate HTML editor" at bounding box center [498, 256] width 531 height 115
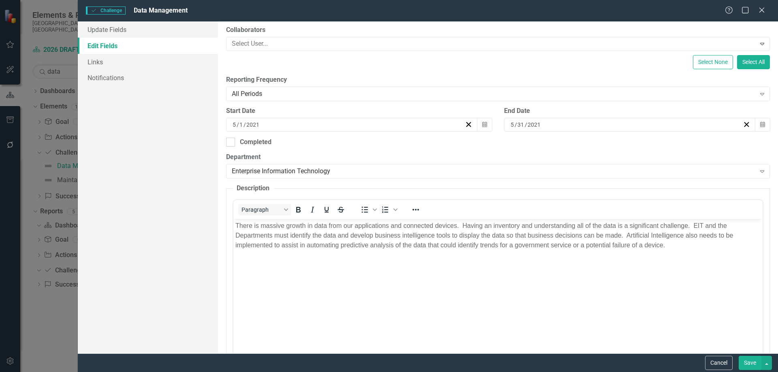
scroll to position [0, 0]
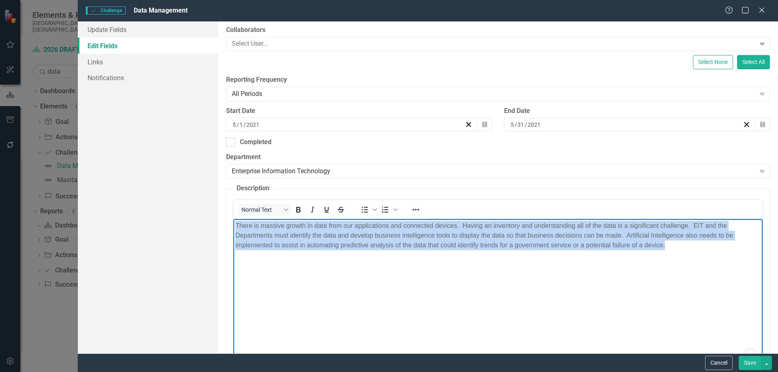
drag, startPoint x: 235, startPoint y: 227, endPoint x: 692, endPoint y: 262, distance: 458.4
click at [692, 262] on body "There is massive growth in data from our applications and connected devices. Ha…" at bounding box center [497, 280] width 529 height 122
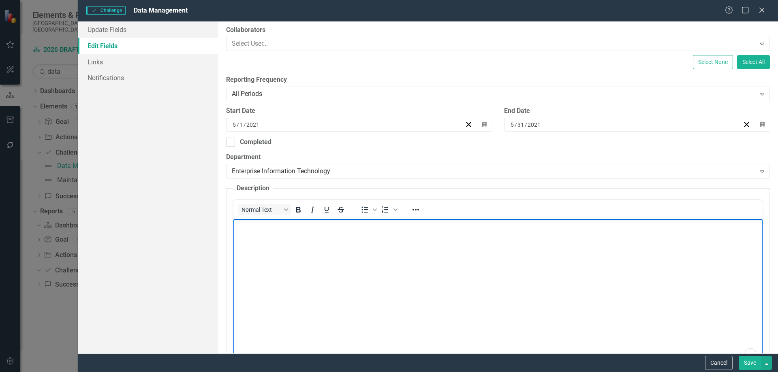
click at [326, 242] on body "To enrich screen reader interactions, please activate Accessibility in Grammarl…" at bounding box center [497, 280] width 529 height 122
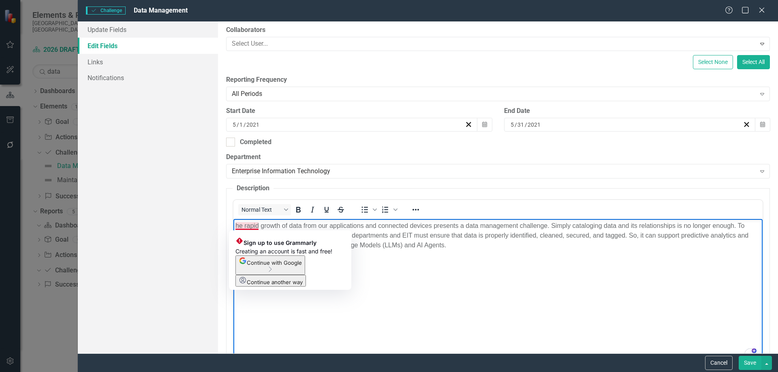
click at [235, 227] on p "he rapid growth of data from our applications and connected devices presents a …" at bounding box center [497, 235] width 525 height 29
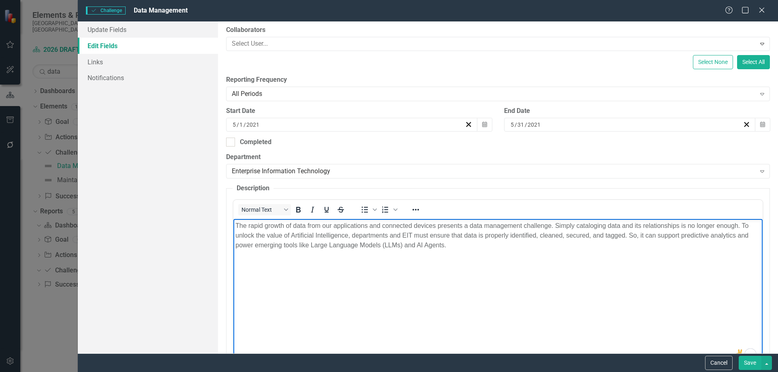
click at [351, 267] on body "The rapid growth of data from our applications and connected devices presents a…" at bounding box center [497, 280] width 529 height 122
click at [478, 124] on button "Calendar" at bounding box center [484, 125] width 15 height 14
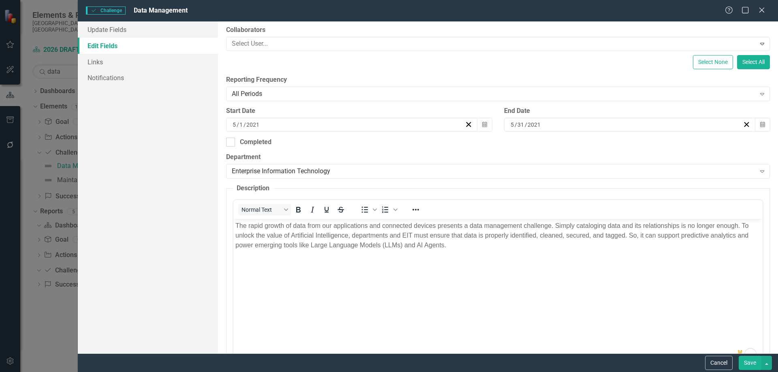
click at [262, 122] on div "[DATE]" at bounding box center [347, 125] width 233 height 8
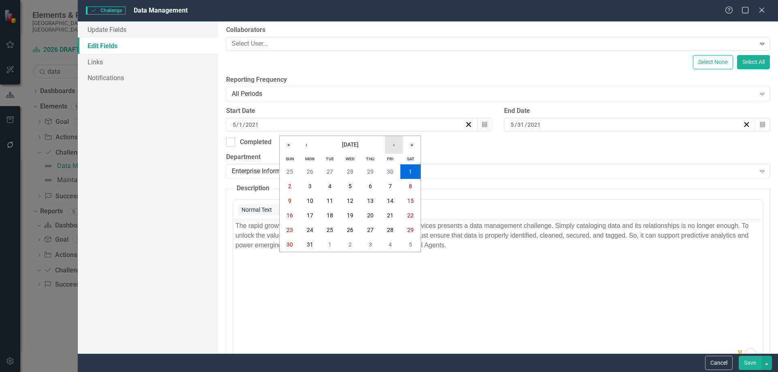
click at [390, 143] on button "›" at bounding box center [394, 145] width 18 height 18
click at [413, 142] on button "»" at bounding box center [412, 145] width 18 height 18
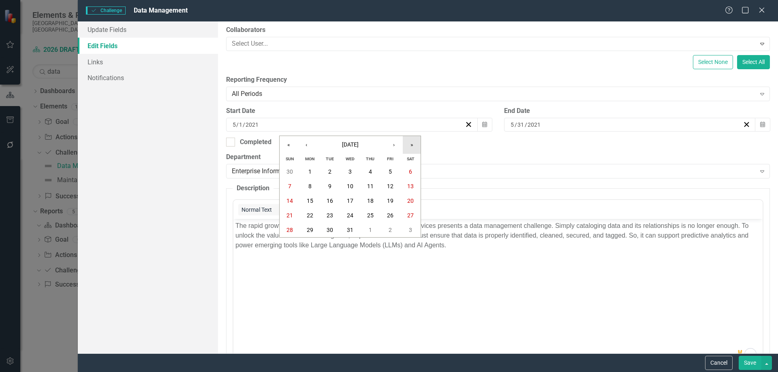
click at [413, 142] on button "»" at bounding box center [412, 145] width 18 height 18
click at [288, 147] on button "«" at bounding box center [289, 145] width 18 height 18
click at [389, 145] on button "›" at bounding box center [394, 145] width 18 height 18
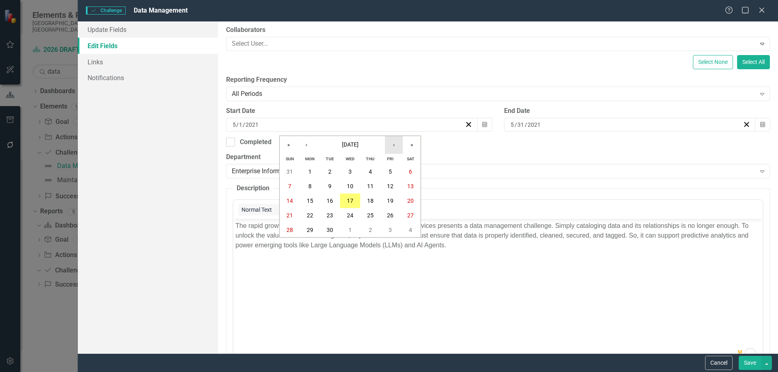
click at [389, 145] on button "›" at bounding box center [394, 145] width 18 height 18
drag, startPoint x: 349, startPoint y: 172, endPoint x: 354, endPoint y: 170, distance: 5.6
click at [349, 172] on abbr "1" at bounding box center [349, 172] width 3 height 6
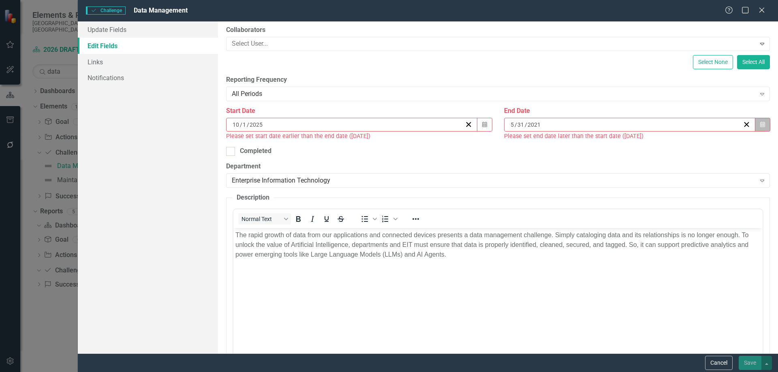
click at [755, 124] on button "Calendar" at bounding box center [762, 125] width 15 height 14
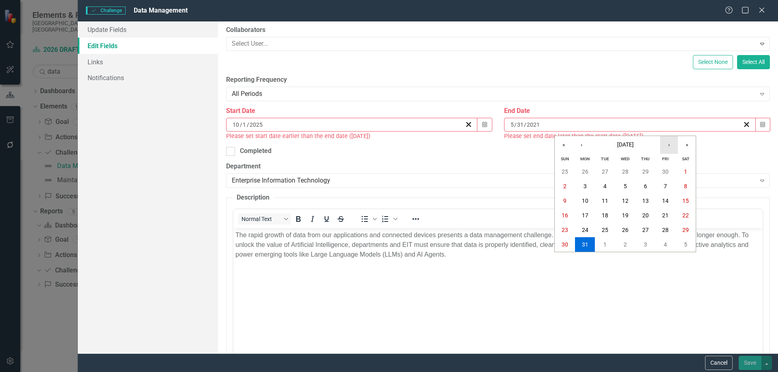
click at [669, 145] on button "›" at bounding box center [669, 145] width 18 height 18
click at [684, 146] on button "»" at bounding box center [687, 145] width 18 height 18
click at [686, 145] on button "»" at bounding box center [687, 145] width 18 height 18
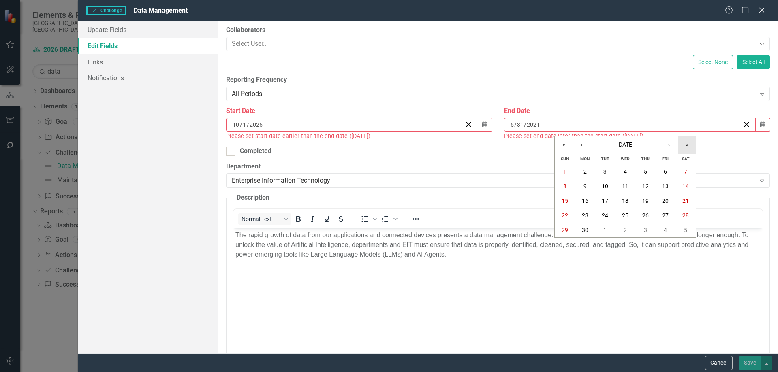
click at [686, 145] on button "»" at bounding box center [687, 145] width 18 height 18
click at [565, 146] on button "«" at bounding box center [564, 145] width 18 height 18
click at [668, 147] on button "›" at bounding box center [669, 145] width 18 height 18
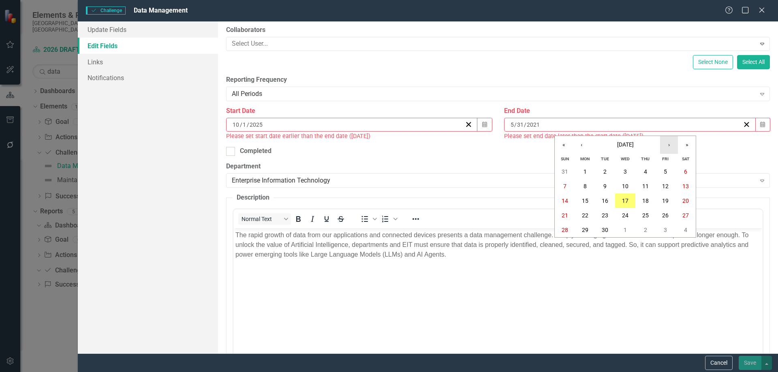
click at [668, 147] on button "›" at bounding box center [669, 145] width 18 height 18
click at [685, 145] on button "»" at bounding box center [687, 145] width 18 height 18
click at [579, 144] on button "‹" at bounding box center [582, 145] width 18 height 18
drag, startPoint x: 626, startPoint y: 232, endPoint x: 378, endPoint y: 9, distance: 333.1
click at [626, 232] on abbr "30" at bounding box center [625, 230] width 6 height 6
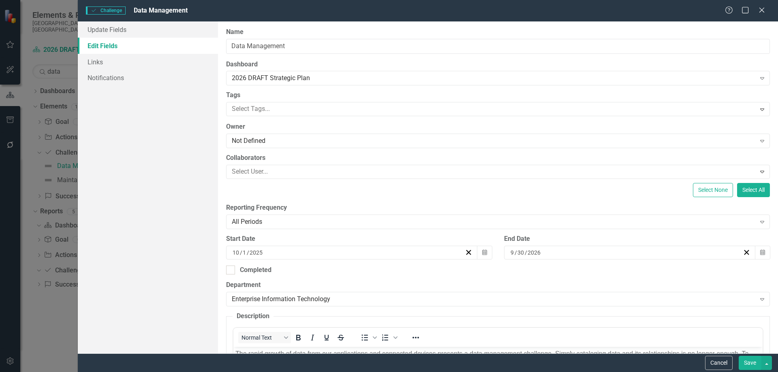
click at [750, 363] on button "Save" at bounding box center [750, 363] width 23 height 14
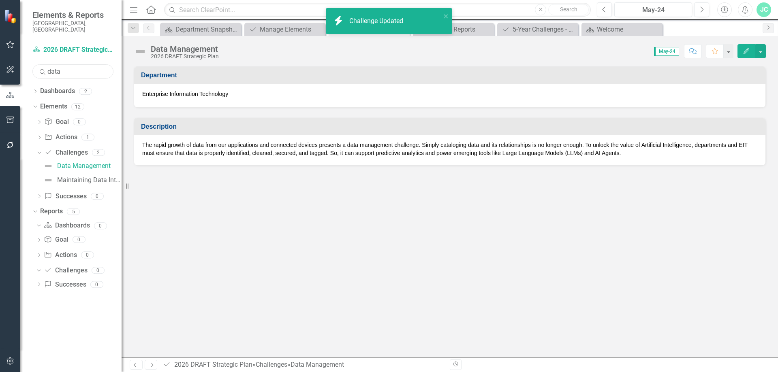
click at [57, 64] on input "data" at bounding box center [72, 71] width 81 height 14
drag, startPoint x: 64, startPoint y: 64, endPoint x: 34, endPoint y: 66, distance: 30.5
click at [34, 66] on input "data" at bounding box center [72, 71] width 81 height 14
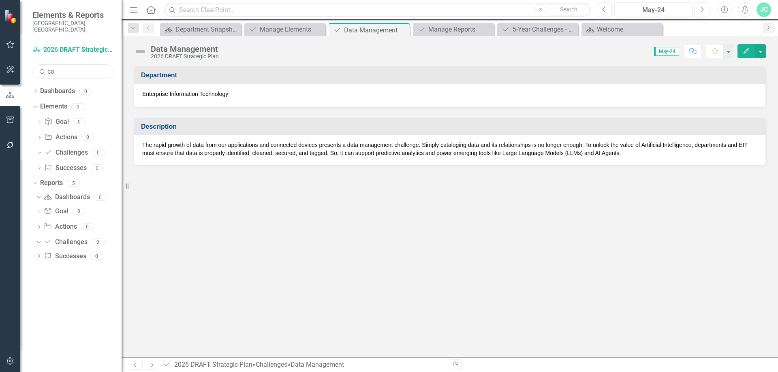
type input "c"
type input "f"
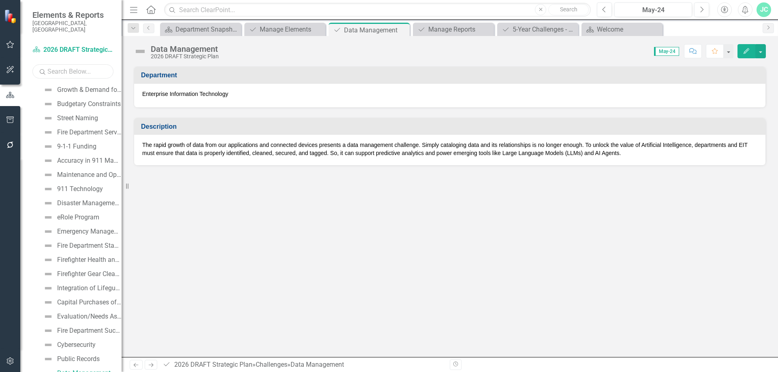
scroll to position [219, 0]
click at [62, 45] on link "Dashboard 2026 DRAFT Strategic Plan" at bounding box center [72, 49] width 81 height 9
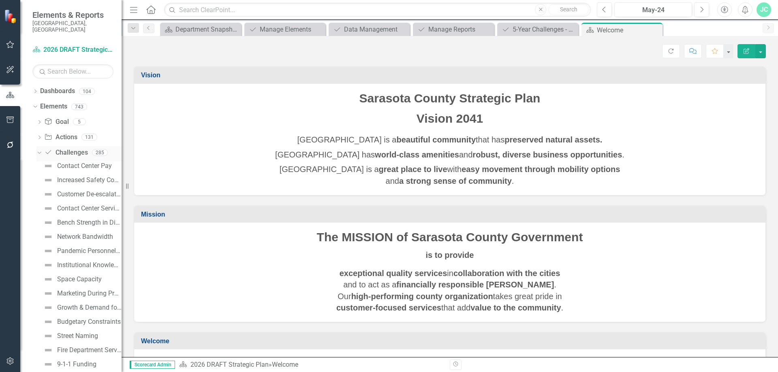
click at [69, 148] on link "Challenge Challenges" at bounding box center [65, 152] width 43 height 9
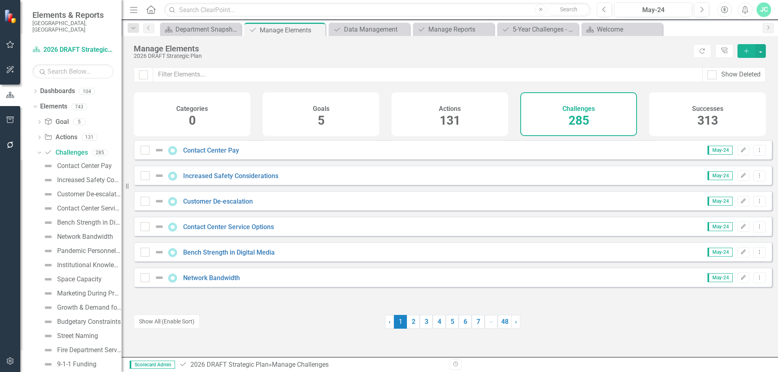
click at [746, 51] on icon "button" at bounding box center [746, 51] width 4 height 4
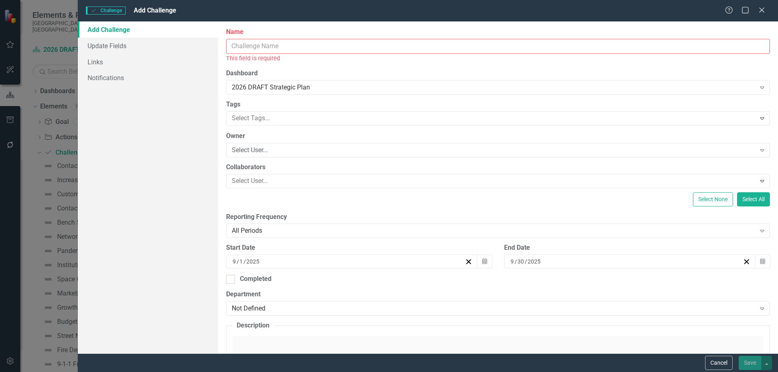
click at [244, 47] on input "Name" at bounding box center [498, 46] width 544 height 15
paste input "County File Management System (OnBase)"
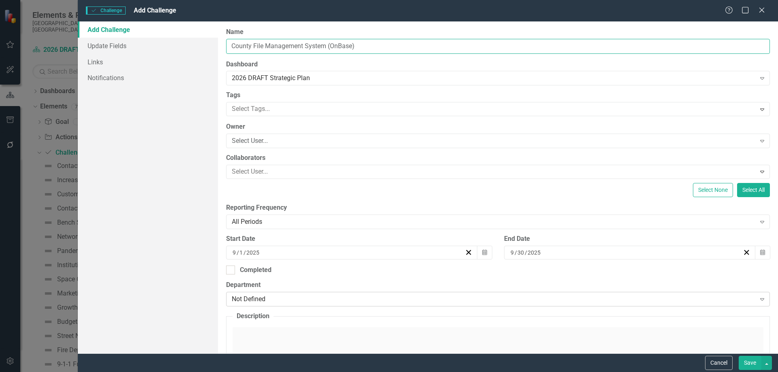
type input "County File Management System (OnBase)"
click at [268, 301] on div "Not Defined" at bounding box center [494, 299] width 524 height 9
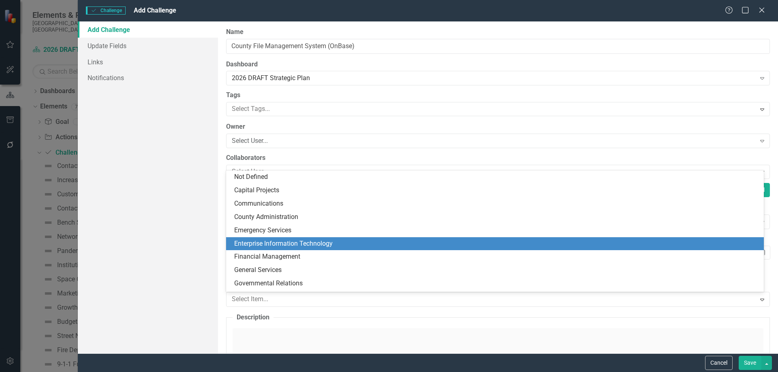
click at [284, 243] on div "Enterprise Information Technology" at bounding box center [496, 243] width 525 height 9
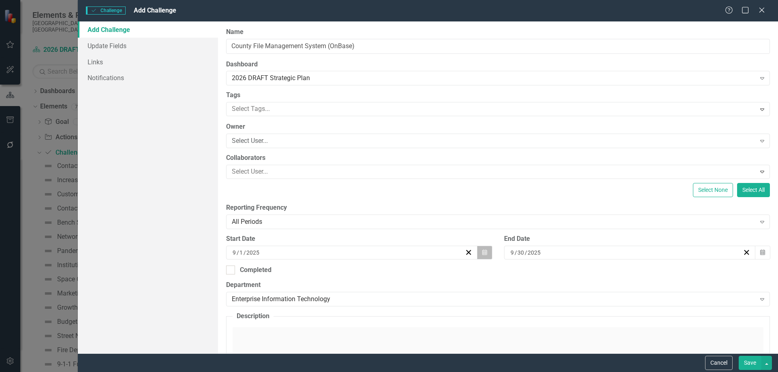
click at [482, 254] on icon "Calendar" at bounding box center [484, 253] width 5 height 6
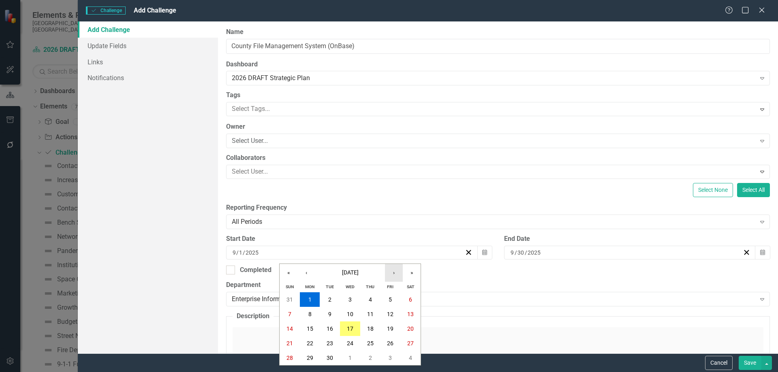
click at [393, 276] on button "›" at bounding box center [394, 273] width 18 height 18
drag, startPoint x: 351, startPoint y: 298, endPoint x: 521, endPoint y: 274, distance: 172.0
click at [351, 297] on abbr "1" at bounding box center [349, 300] width 3 height 6
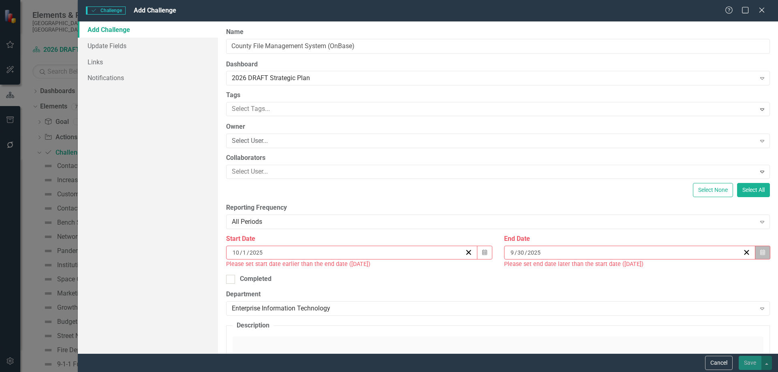
click at [760, 253] on icon "button" at bounding box center [762, 253] width 5 height 6
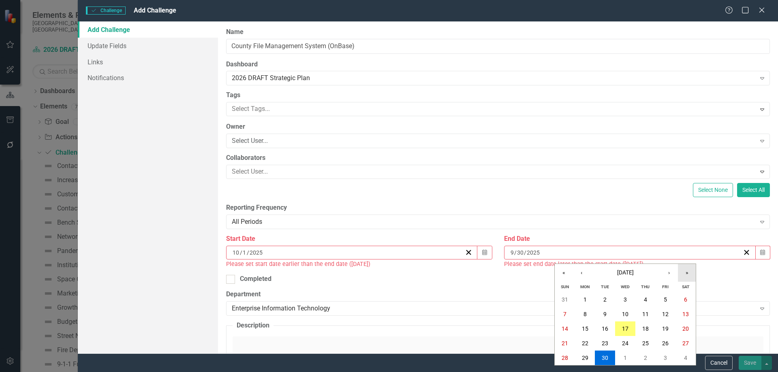
click at [688, 274] on button "»" at bounding box center [687, 273] width 18 height 18
click at [624, 357] on abbr "30" at bounding box center [625, 358] width 6 height 6
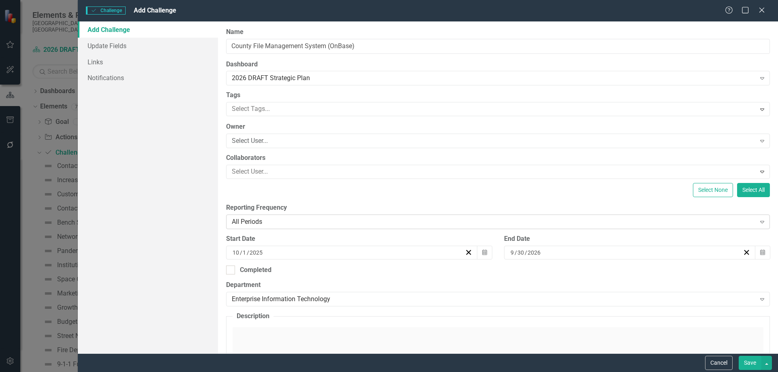
scroll to position [128, 0]
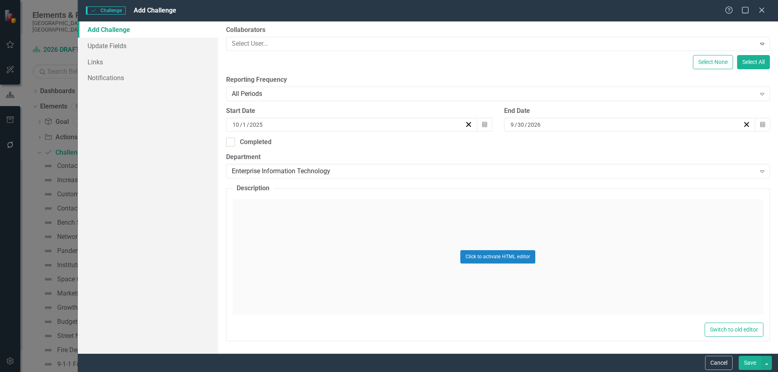
click at [283, 209] on div "Click to activate HTML editor" at bounding box center [498, 256] width 531 height 115
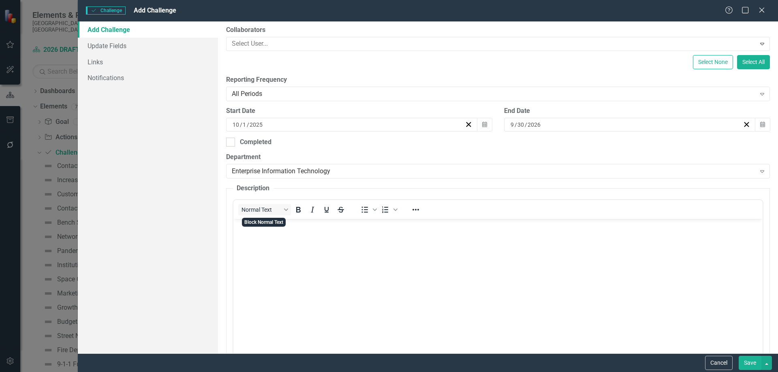
scroll to position [0, 0]
click at [272, 237] on body "Rich Text Area. Press ALT-0 for help." at bounding box center [497, 280] width 529 height 122
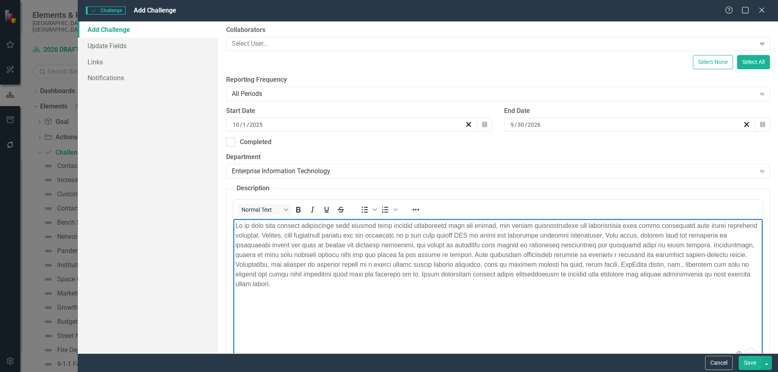
click at [512, 288] on body "To enrich screen reader interactions, please activate Accessibility in Grammarl…" at bounding box center [497, 280] width 529 height 122
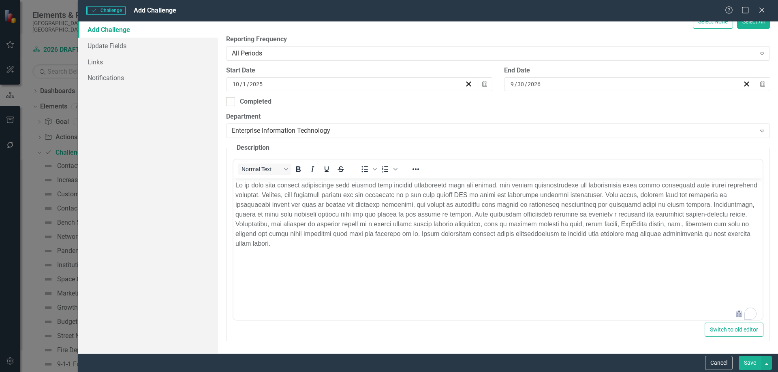
drag, startPoint x: 748, startPoint y: 361, endPoint x: 547, endPoint y: 149, distance: 292.9
click at [748, 361] on button "Save" at bounding box center [750, 363] width 23 height 14
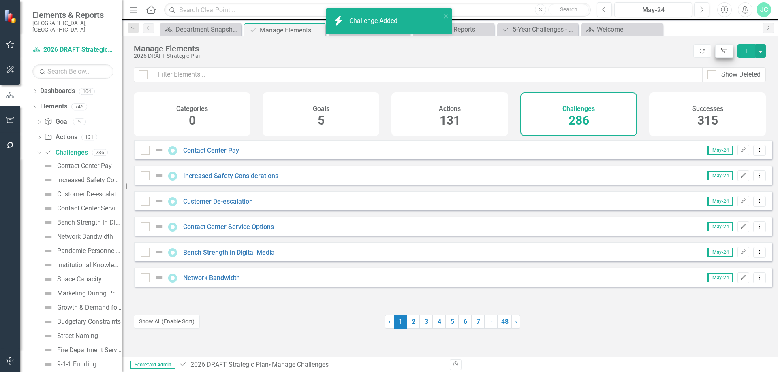
drag, startPoint x: 746, startPoint y: 51, endPoint x: 729, endPoint y: 51, distance: 17.4
click at [746, 51] on icon "button" at bounding box center [746, 51] width 4 height 4
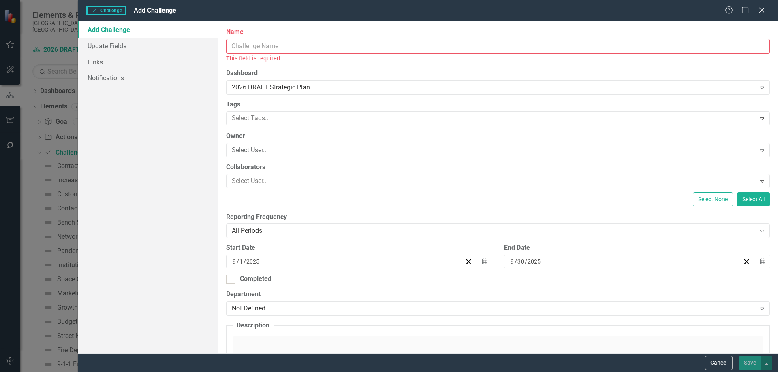
click at [264, 49] on input "Name" at bounding box center [498, 46] width 544 height 15
paste input "Keeping EIT rates flat"
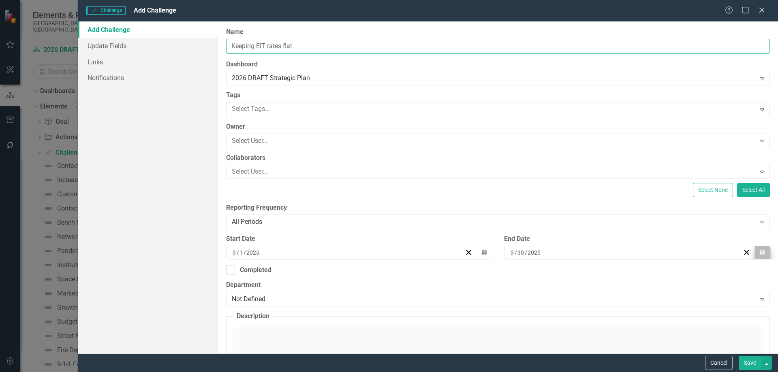
type input "Keeping EIT rates flat"
click at [760, 252] on icon "button" at bounding box center [762, 253] width 5 height 6
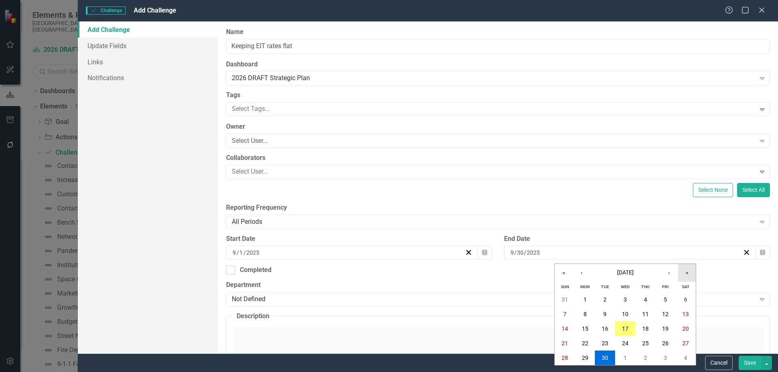
click at [687, 274] on button "»" at bounding box center [687, 273] width 18 height 18
click at [623, 358] on abbr "30" at bounding box center [625, 358] width 6 height 6
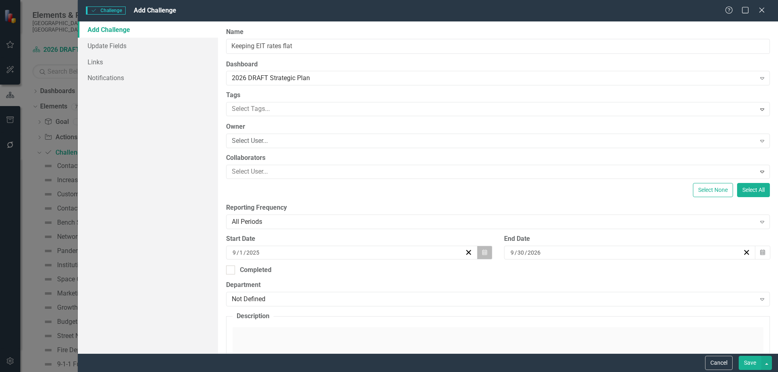
click at [482, 253] on icon "Calendar" at bounding box center [484, 253] width 5 height 6
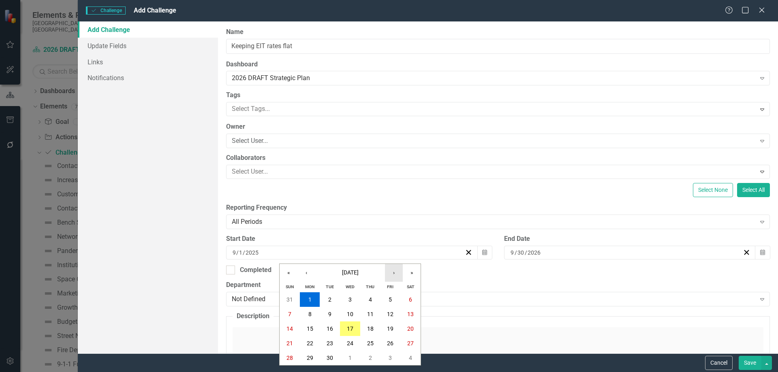
click at [394, 272] on button "›" at bounding box center [394, 273] width 18 height 18
click at [349, 299] on abbr "1" at bounding box center [349, 300] width 3 height 6
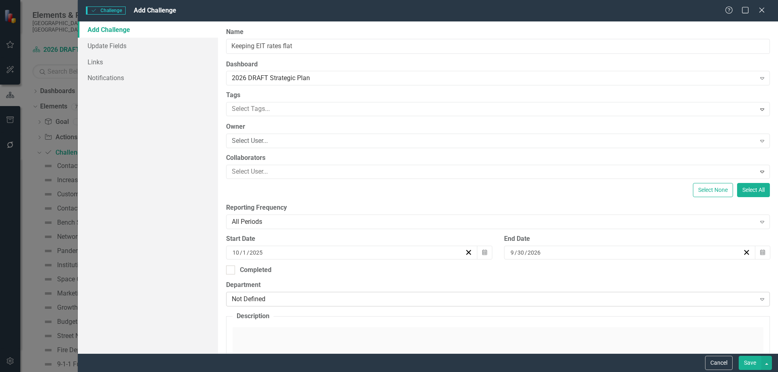
click at [259, 298] on div "Not Defined" at bounding box center [494, 299] width 524 height 9
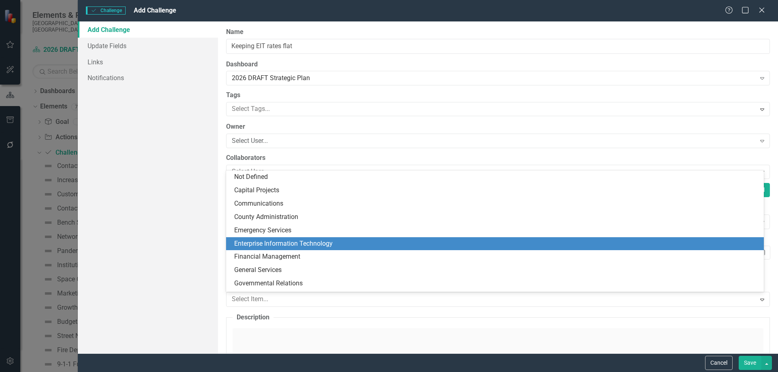
click at [275, 246] on div "Enterprise Information Technology" at bounding box center [496, 243] width 525 height 9
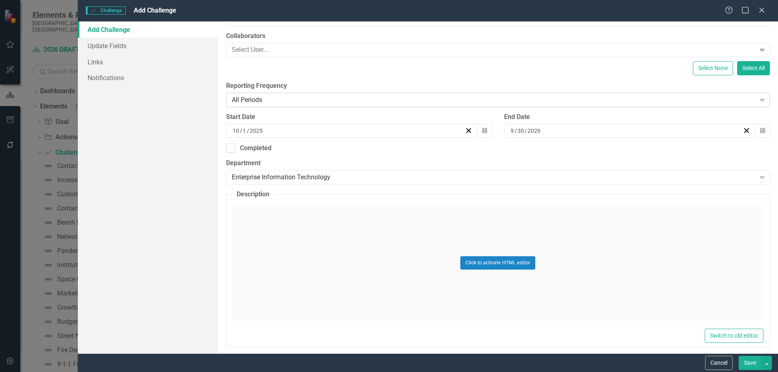
scroll to position [128, 0]
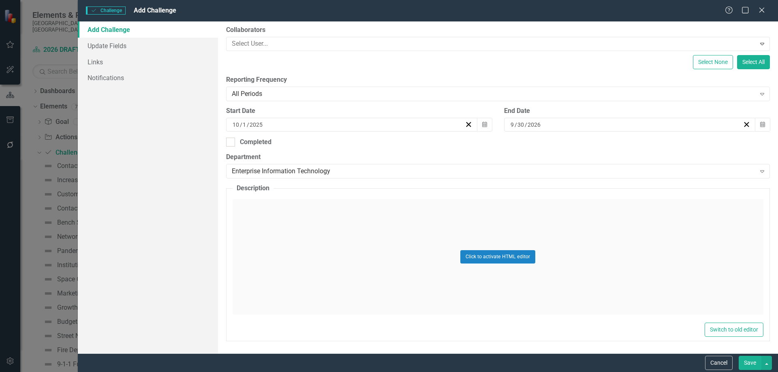
click at [256, 211] on div "Click to activate HTML editor" at bounding box center [498, 256] width 531 height 115
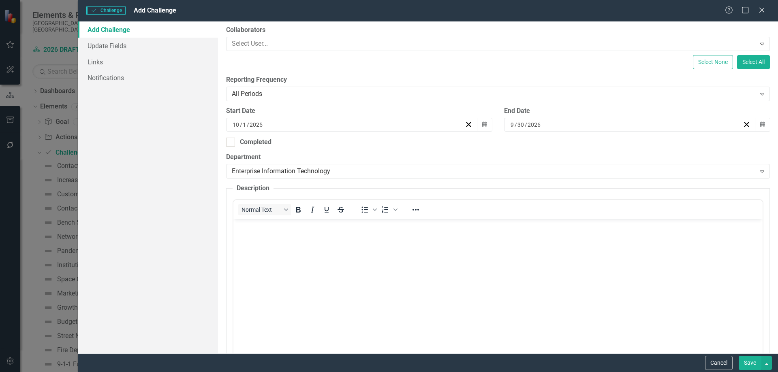
scroll to position [0, 0]
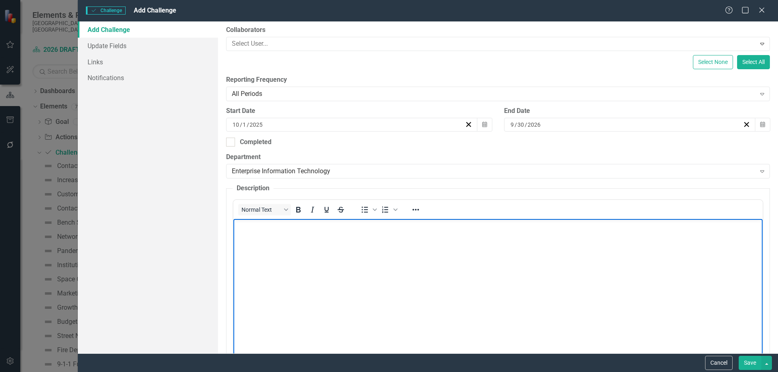
click at [257, 237] on body "Rich Text Area. Press ALT-0 for help." at bounding box center [497, 280] width 529 height 122
paste body "To enrich screen reader interactions, please activate Accessibility in Grammarl…"
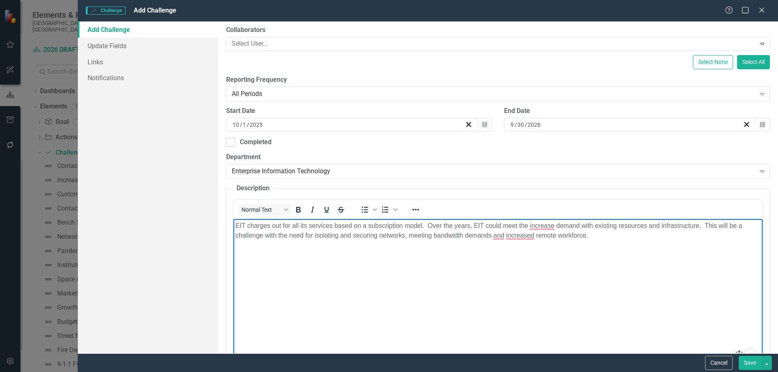
click at [429, 224] on p "EIT charges out for all its services based on a subscription model. Over the ye…" at bounding box center [497, 230] width 525 height 19
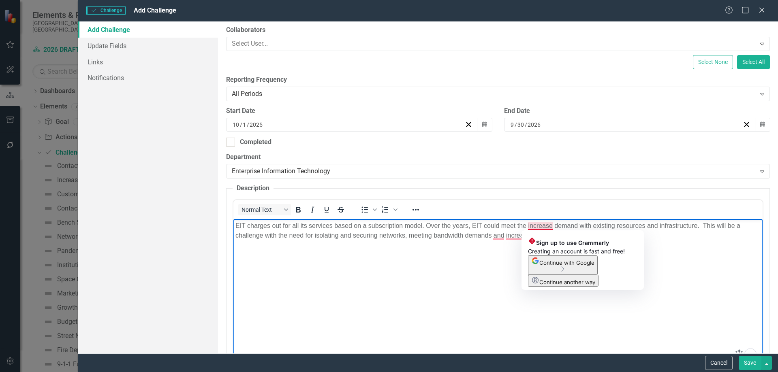
click at [481, 280] on body "EIT charges out for all its services based on a subscription model. Over the ye…" at bounding box center [497, 280] width 529 height 122
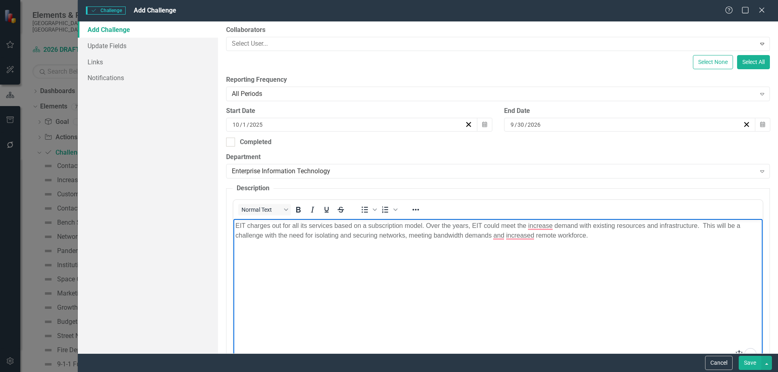
click at [701, 226] on p "EIT charges out for all its services based on a subscription model. Over the ye…" at bounding box center [497, 230] width 525 height 19
click at [574, 262] on body "EIT charges out for all its services based on a subscription model. Over the ye…" at bounding box center [497, 280] width 529 height 122
click at [551, 225] on p "EIT charges out for all its services based on a subscription model. Over the ye…" at bounding box center [497, 230] width 525 height 19
click at [592, 269] on body "EIT charges out for all its services based on a subscription model. Over the ye…" at bounding box center [497, 280] width 529 height 122
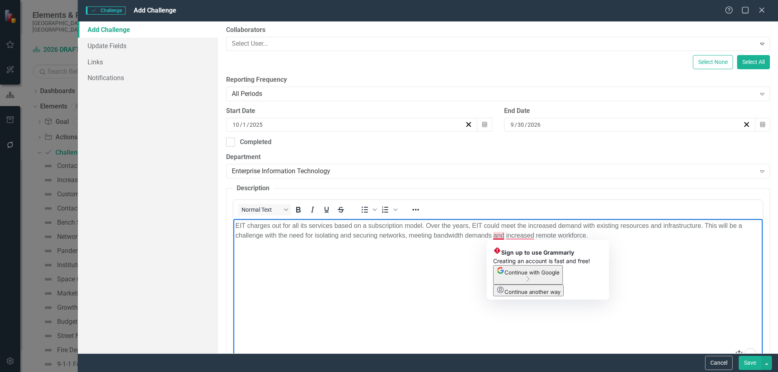
click at [498, 235] on p "EIT charges out for all its services based on a subscription model. Over the ye…" at bounding box center [497, 230] width 525 height 19
click at [475, 274] on body "EIT charges out for all its services based on a subscription model. Over the ye…" at bounding box center [497, 280] width 529 height 122
click at [491, 233] on p "EIT charges out for all its services based on a subscription model. Over the ye…" at bounding box center [497, 230] width 525 height 19
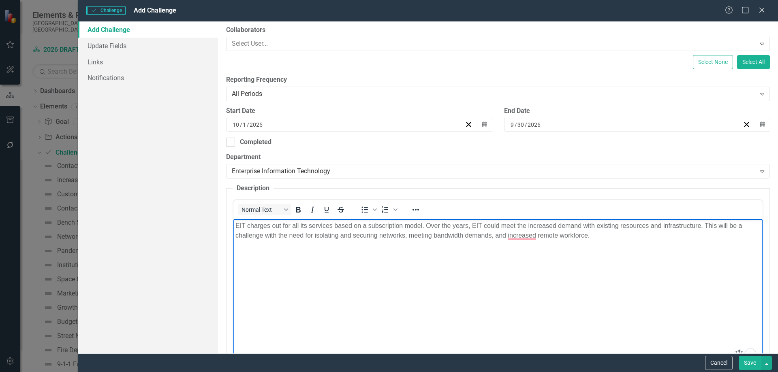
click at [531, 294] on body "EIT charges out for all its services based on a subscription model. Over the ye…" at bounding box center [497, 280] width 529 height 122
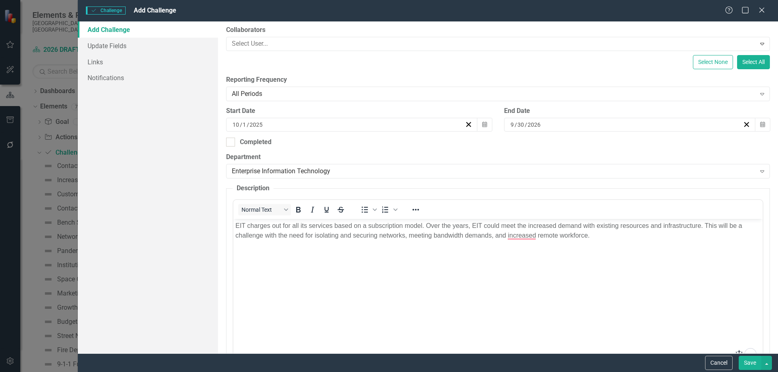
drag, startPoint x: 748, startPoint y: 361, endPoint x: 738, endPoint y: 357, distance: 11.1
click at [748, 362] on button "Save" at bounding box center [750, 363] width 23 height 14
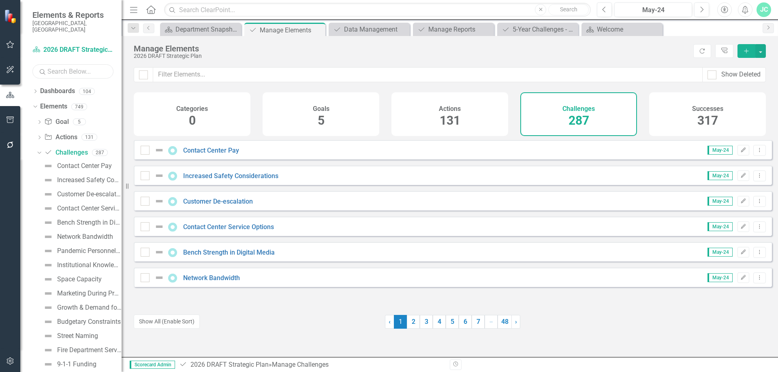
click at [82, 67] on input "text" at bounding box center [72, 71] width 81 height 14
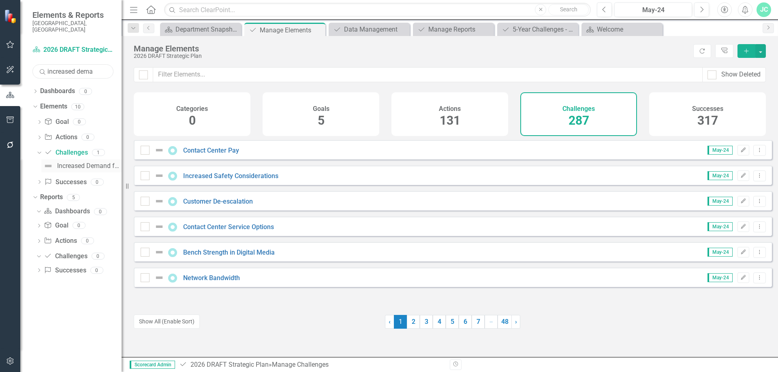
type input "increased dema"
click at [86, 160] on link "Increased Demand for Services" at bounding box center [81, 166] width 80 height 13
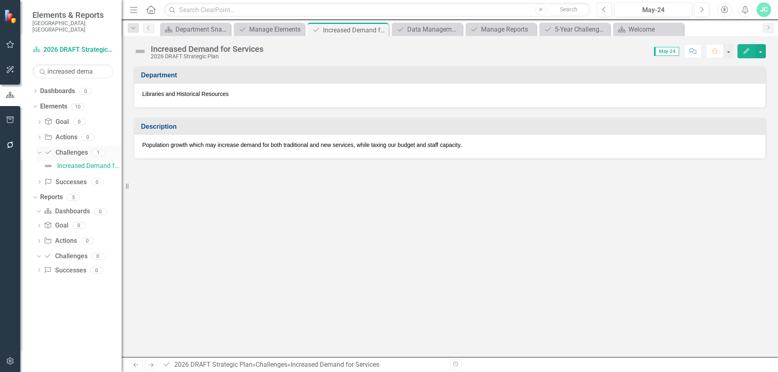
click at [66, 148] on link "Challenge Challenges" at bounding box center [65, 152] width 43 height 9
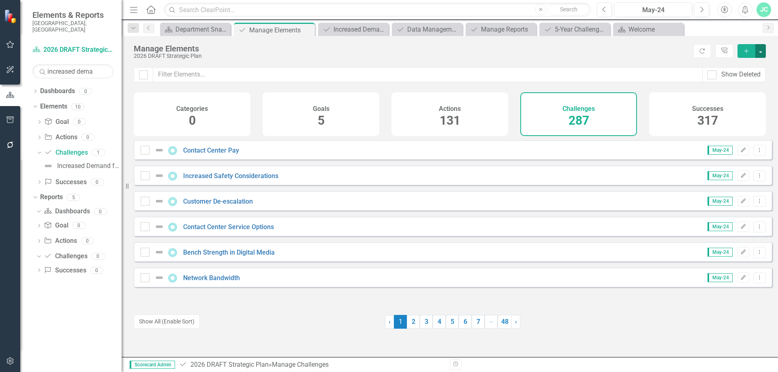
click at [763, 52] on button "button" at bounding box center [760, 51] width 11 height 14
click at [737, 68] on link "Challenge Add Challenge" at bounding box center [733, 65] width 64 height 15
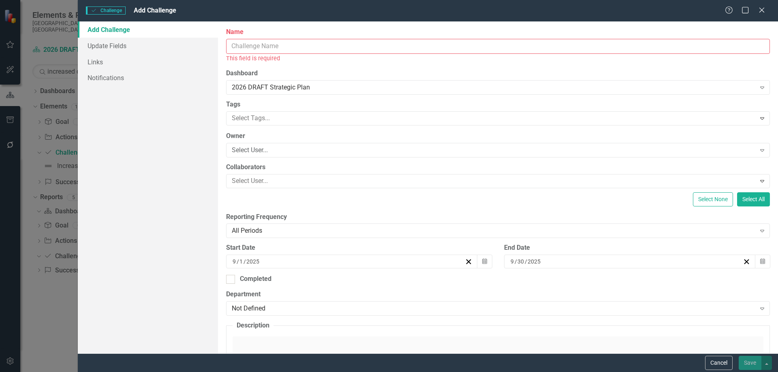
click at [261, 45] on input "Name" at bounding box center [498, 46] width 544 height 15
paste input "Increased demand"
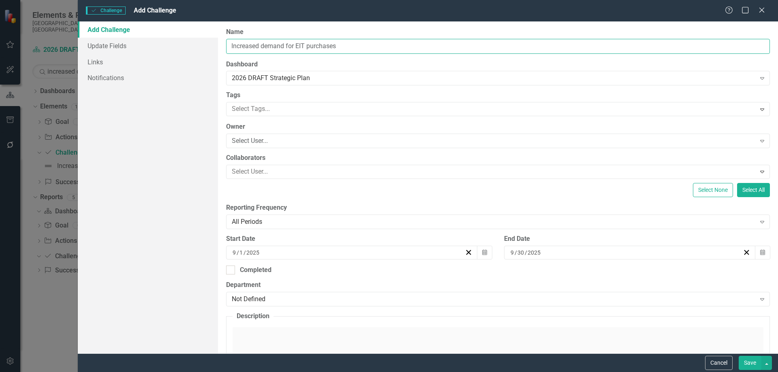
type input "Increased demand for EIT purchases"
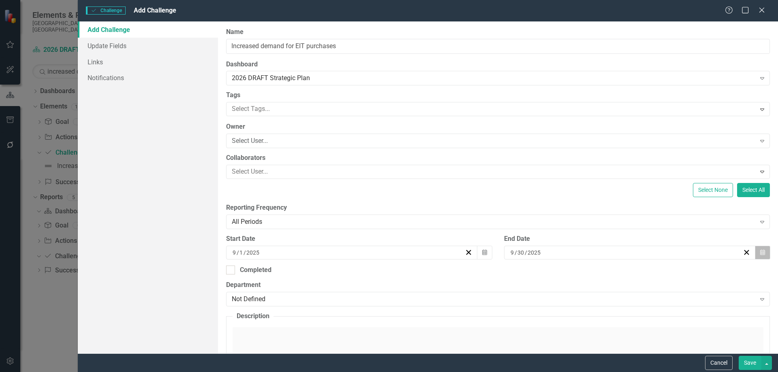
click at [760, 251] on icon "Calendar" at bounding box center [762, 253] width 5 height 6
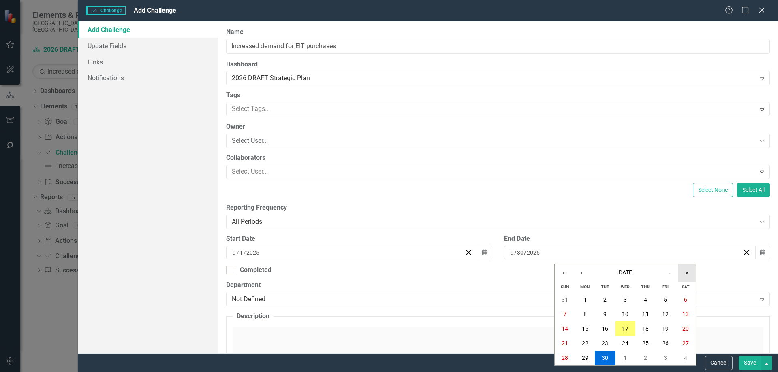
click at [686, 276] on button "»" at bounding box center [687, 273] width 18 height 18
drag, startPoint x: 622, startPoint y: 356, endPoint x: 607, endPoint y: 353, distance: 15.7
click at [622, 356] on abbr "30" at bounding box center [625, 358] width 6 height 6
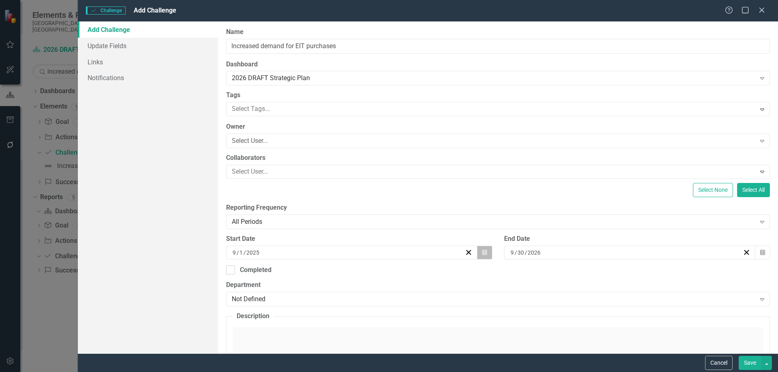
click at [479, 253] on button "Calendar" at bounding box center [484, 253] width 15 height 14
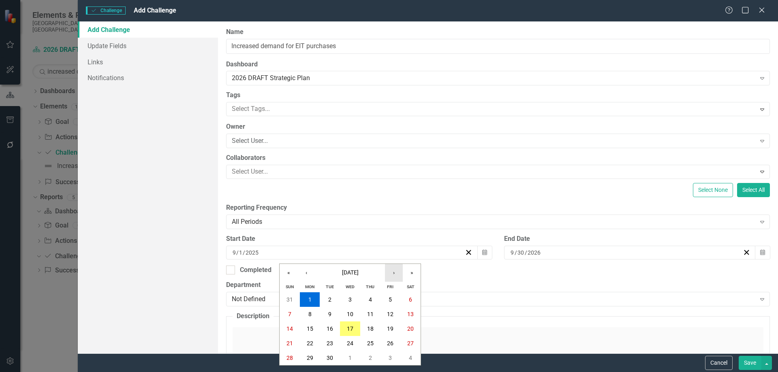
click at [397, 273] on button "›" at bounding box center [394, 273] width 18 height 18
click at [348, 300] on abbr "1" at bounding box center [349, 300] width 3 height 6
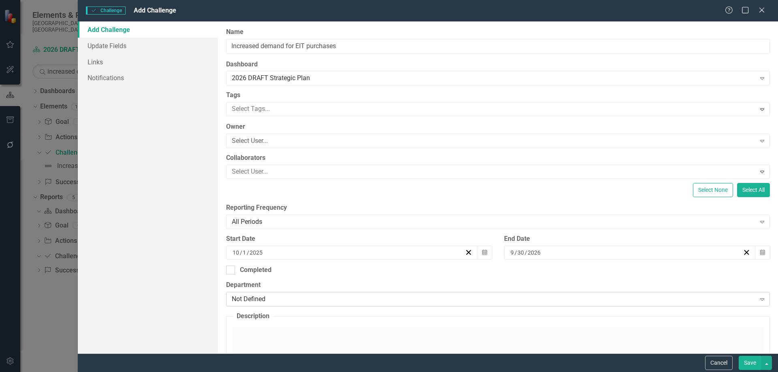
click at [269, 299] on div "Not Defined" at bounding box center [494, 299] width 524 height 9
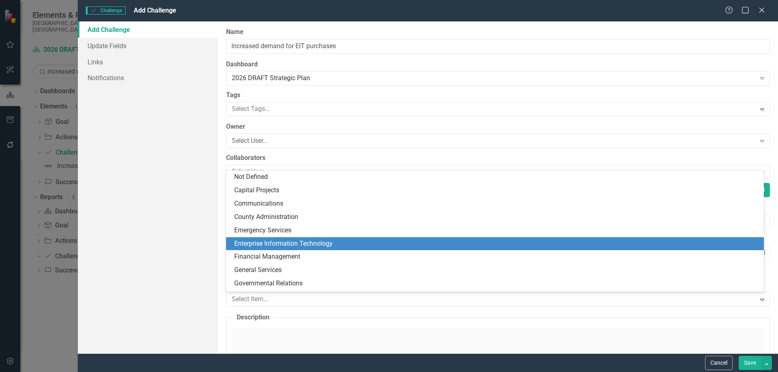
click at [291, 240] on div "Enterprise Information Technology" at bounding box center [496, 243] width 525 height 9
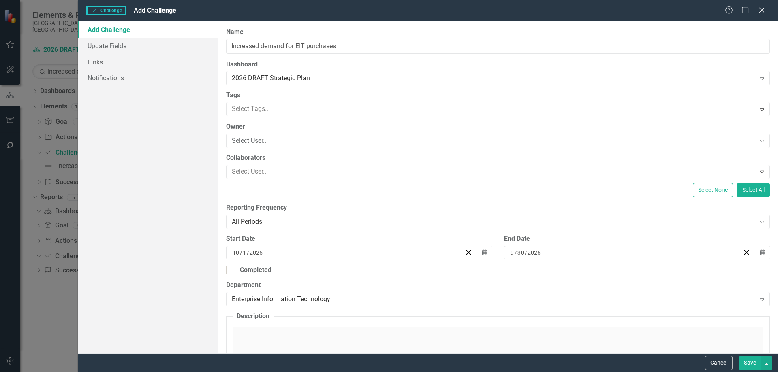
scroll to position [128, 0]
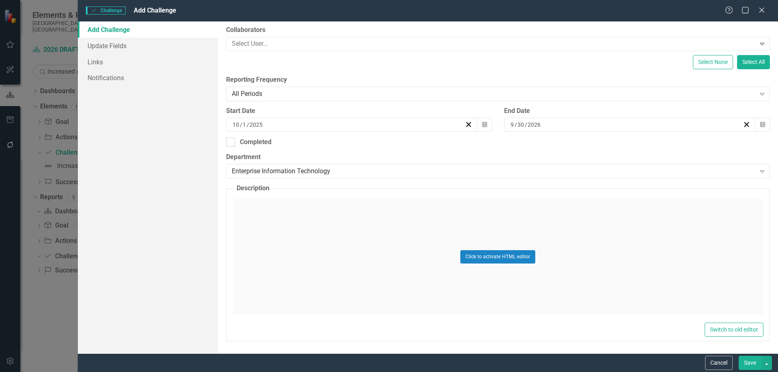
click at [345, 211] on div "Click to activate HTML editor" at bounding box center [498, 256] width 531 height 115
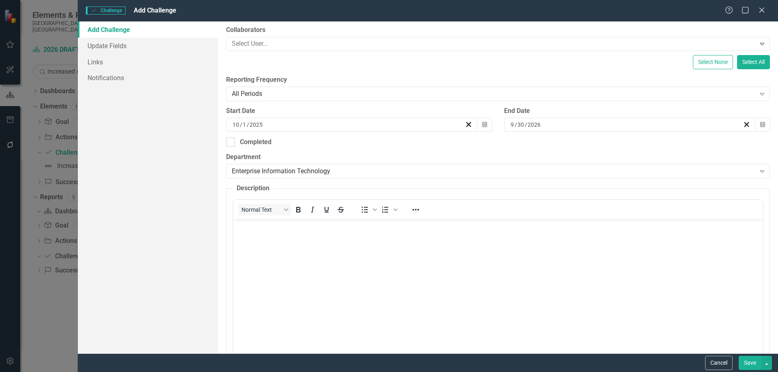
scroll to position [0, 0]
click at [341, 238] on body "Rich Text Area. Press ALT-0 for help." at bounding box center [497, 280] width 529 height 122
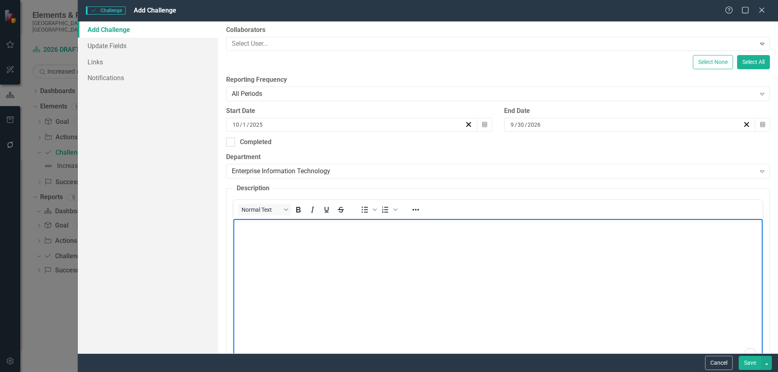
paste body "To enrich screen reader interactions, please activate Accessibility in Grammarl…"
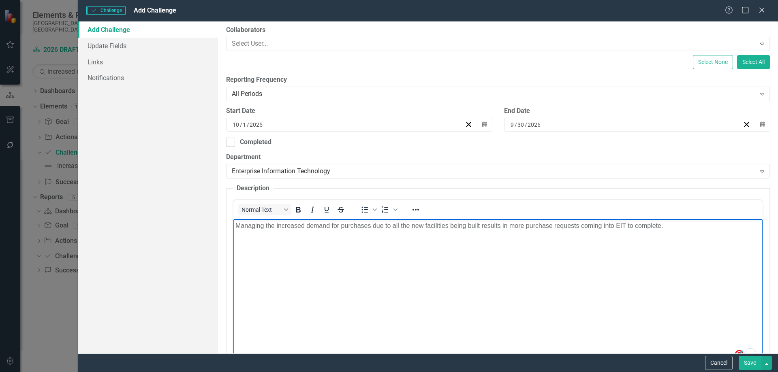
click at [573, 276] on body "Managing the increased demand for purchases due to all the new facilities being…" at bounding box center [497, 280] width 529 height 122
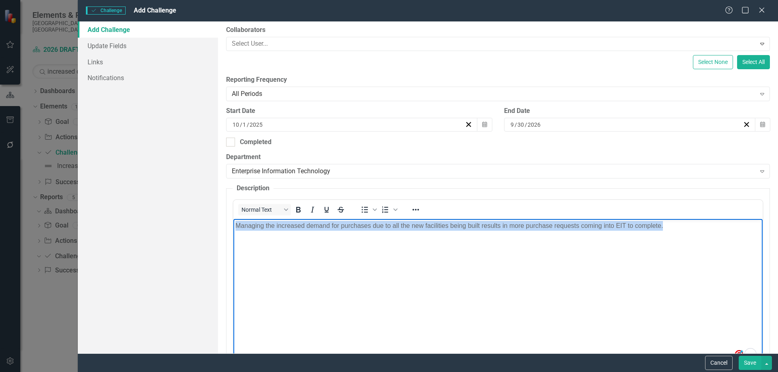
drag, startPoint x: 674, startPoint y: 225, endPoint x: 467, endPoint y: 438, distance: 296.9
click at [233, 219] on html "Managing the increased demand for purchases due to all the new facilities being…" at bounding box center [497, 280] width 529 height 122
copy p "Managing the increased demand for purchases due to all the new facilities being…"
click at [682, 229] on p "Managing the increased demand for purchases due to all the new facilities being…" at bounding box center [497, 226] width 525 height 10
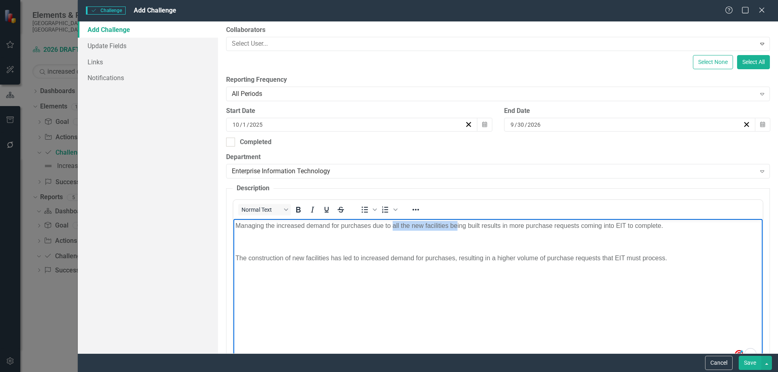
drag, startPoint x: 392, startPoint y: 226, endPoint x: 456, endPoint y: 225, distance: 64.4
click at [456, 225] on p "Managing the increased demand for purchases due to all the new facilities being…" at bounding box center [497, 226] width 525 height 10
drag, startPoint x: 490, startPoint y: 258, endPoint x: 668, endPoint y: 258, distance: 178.3
click at [668, 258] on p "The construction of new facilities has led to increased demand for purchases, r…" at bounding box center [497, 259] width 525 height 10
copy p "a higher volume of purchase requests that EIT must process."
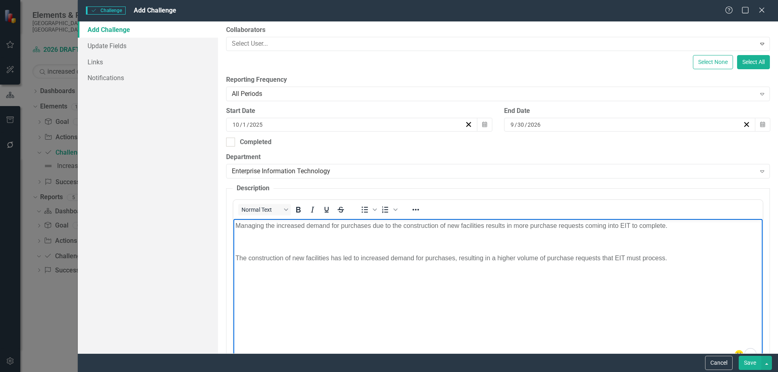
click at [525, 229] on p "Managing the increased demand for purchases due to the construction of new faci…" at bounding box center [497, 226] width 525 height 10
drag, startPoint x: 513, startPoint y: 226, endPoint x: 671, endPoint y: 232, distance: 158.2
click at [671, 232] on body "Managing the increased demand for purchases due to the construction of new faci…" at bounding box center [497, 280] width 529 height 122
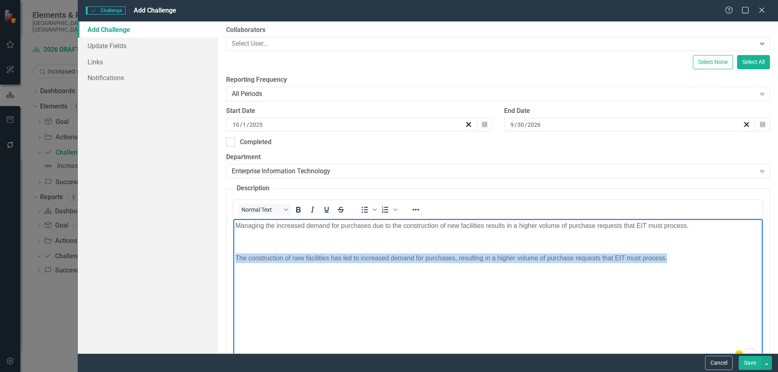
drag, startPoint x: 686, startPoint y: 261, endPoint x: 236, endPoint y: 298, distance: 451.7
click at [236, 298] on body "Managing the increased demand for purchases due to the construction of new faci…" at bounding box center [497, 280] width 529 height 122
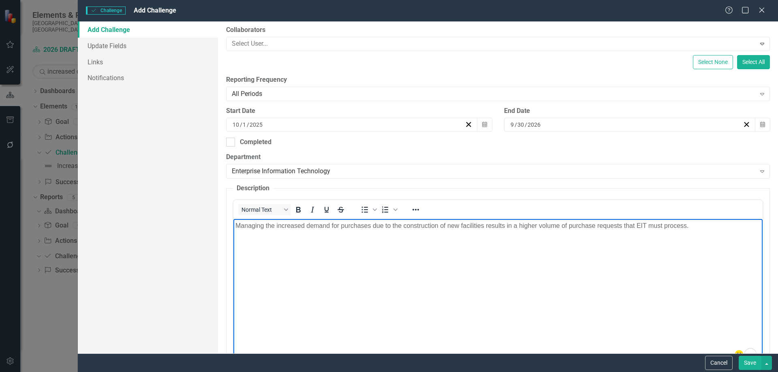
click at [747, 362] on button "Save" at bounding box center [750, 363] width 23 height 14
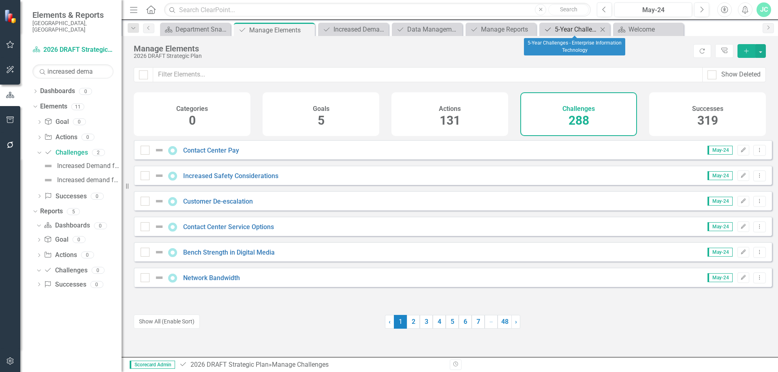
click at [564, 31] on div "5-Year Challenges - Enterprise Information Technology" at bounding box center [576, 29] width 43 height 10
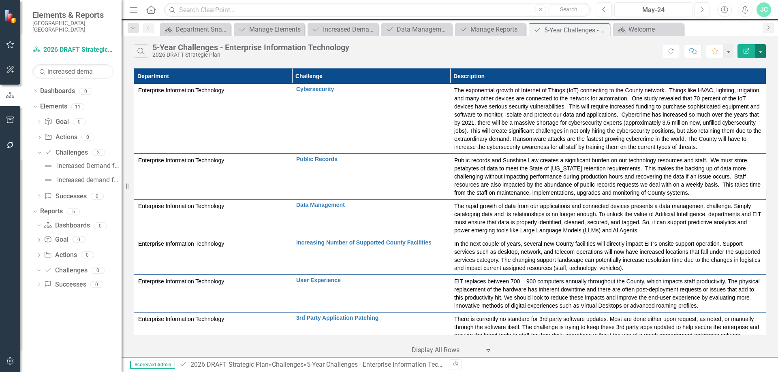
click at [761, 49] on button "button" at bounding box center [760, 51] width 11 height 14
click at [740, 96] on link "Excel Export to Excel" at bounding box center [733, 97] width 64 height 15
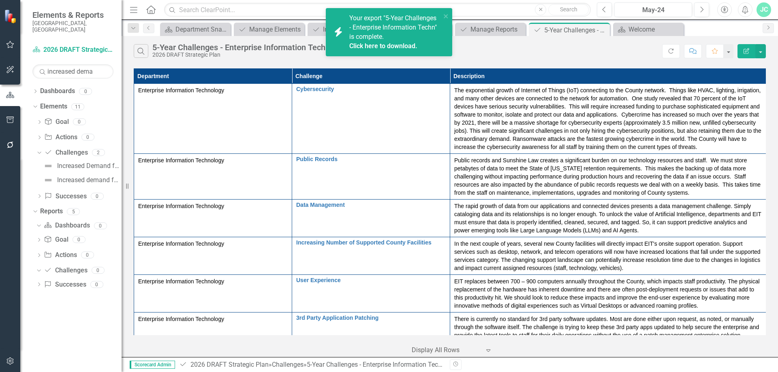
click at [383, 40] on span "Your export "5-Year Challenges - Enterprise Information Techn" is complete. Cli…" at bounding box center [394, 32] width 90 height 36
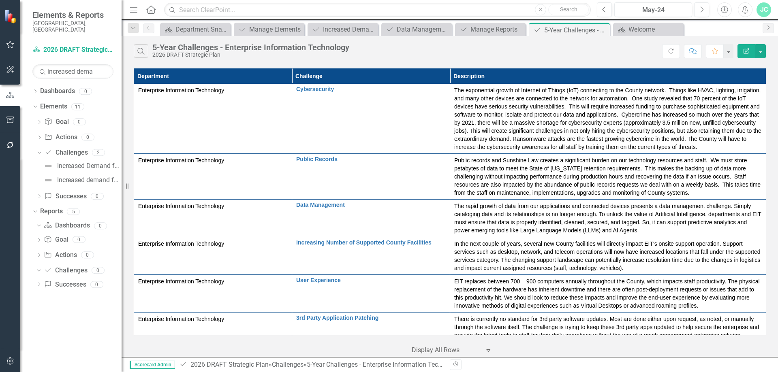
click at [764, 10] on div "JC" at bounding box center [764, 9] width 15 height 15
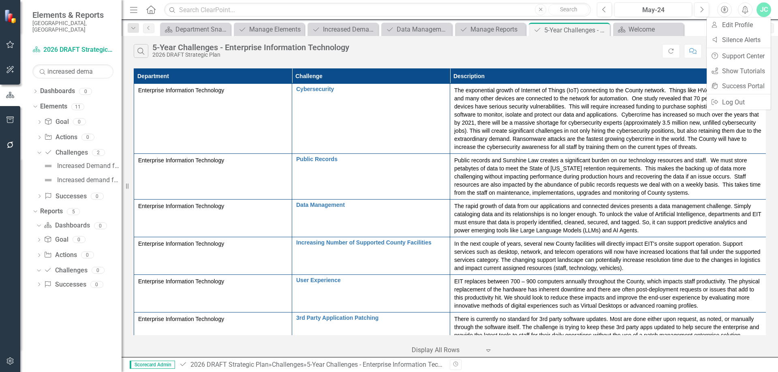
click at [543, 48] on div "Search 5-Year Challenges - Enterprise Information Technology 2026 DRAFT Strateg…" at bounding box center [398, 51] width 528 height 14
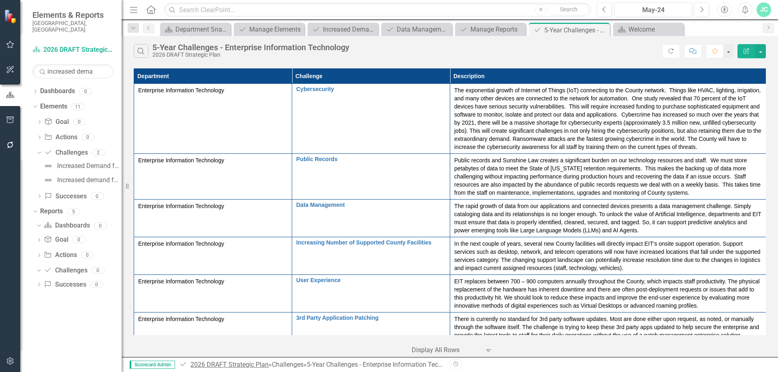
click at [221, 366] on link "2026 DRAFT Strategic Plan" at bounding box center [229, 365] width 78 height 8
